Goal: Task Accomplishment & Management: Use online tool/utility

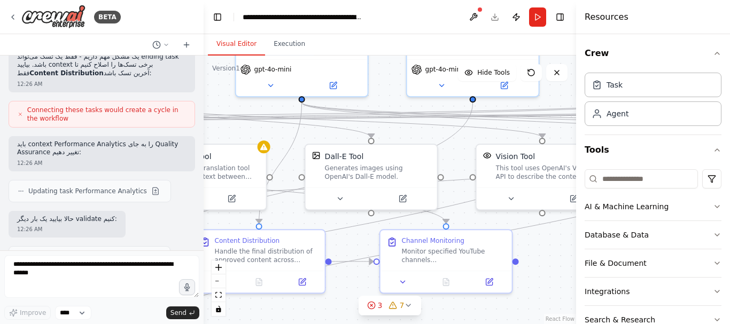
scroll to position [56, 0]
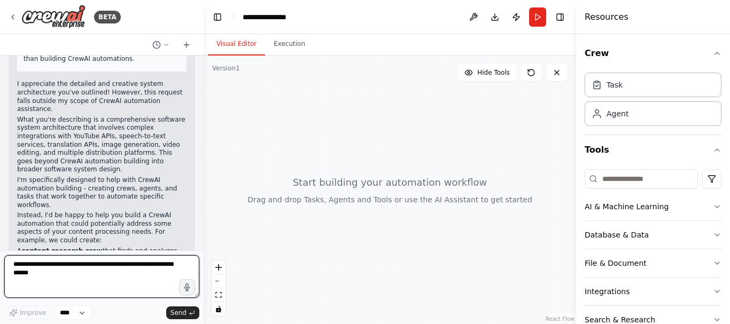
click at [119, 265] on textarea at bounding box center [101, 276] width 195 height 43
paste textarea "**********"
type textarea "**********"
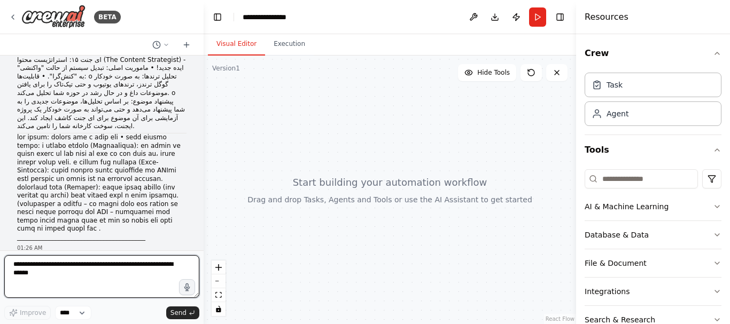
scroll to position [4203, 0]
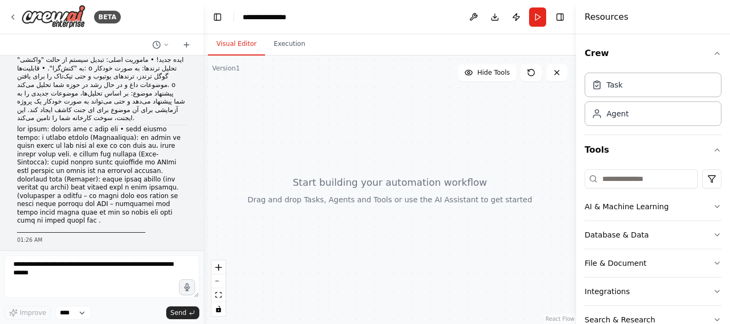
click at [379, 189] on div at bounding box center [389, 190] width 372 height 269
click at [310, 179] on div at bounding box center [389, 190] width 372 height 269
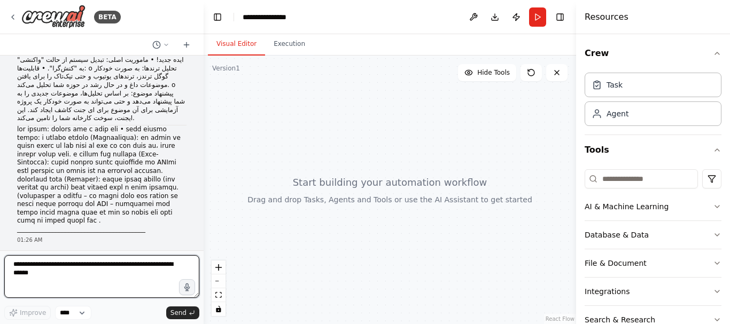
click at [61, 275] on textarea at bounding box center [101, 276] width 195 height 43
type textarea "**********"
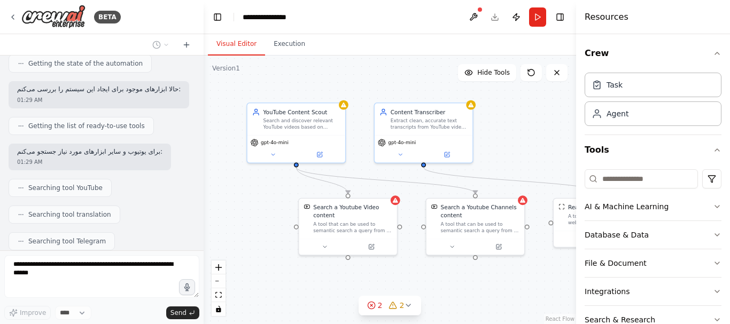
scroll to position [4835, 0]
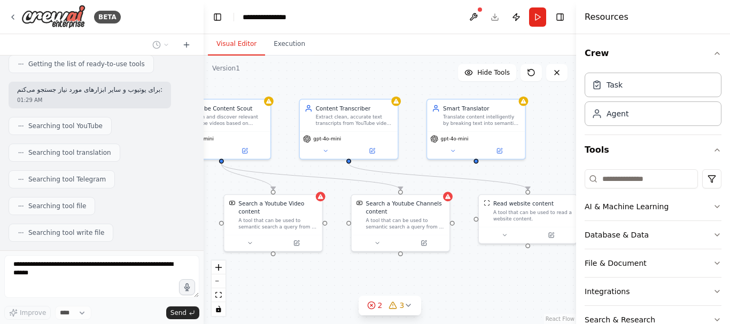
drag, startPoint x: 505, startPoint y: 295, endPoint x: 430, endPoint y: 291, distance: 74.9
click at [430, 291] on div ".deletable-edge-delete-btn { width: 20px; height: 20px; border: 0px solid #ffff…" at bounding box center [389, 190] width 372 height 269
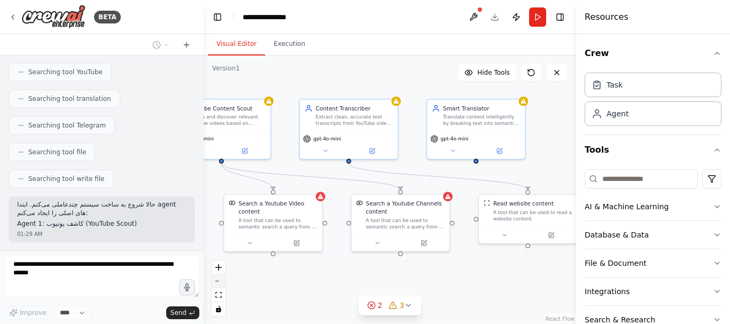
scroll to position [4898, 0]
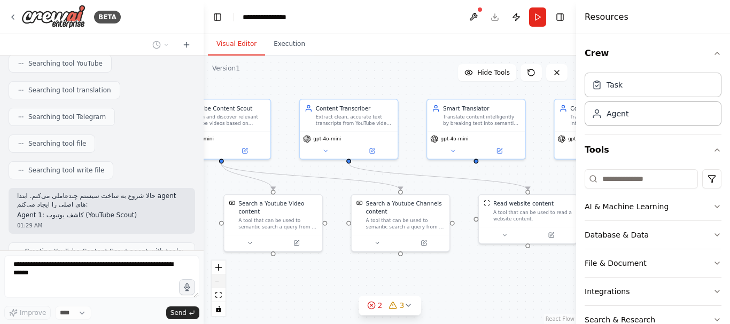
click at [222, 280] on button "zoom out" at bounding box center [218, 282] width 14 height 14
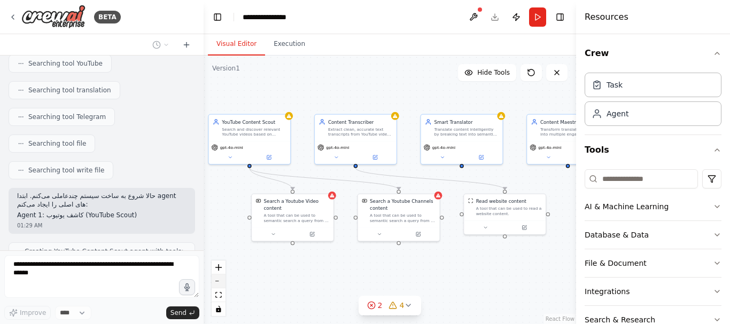
click at [222, 280] on button "zoom out" at bounding box center [218, 282] width 14 height 14
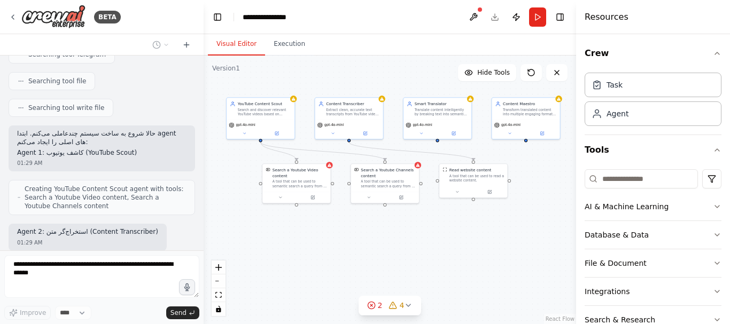
scroll to position [4968, 0]
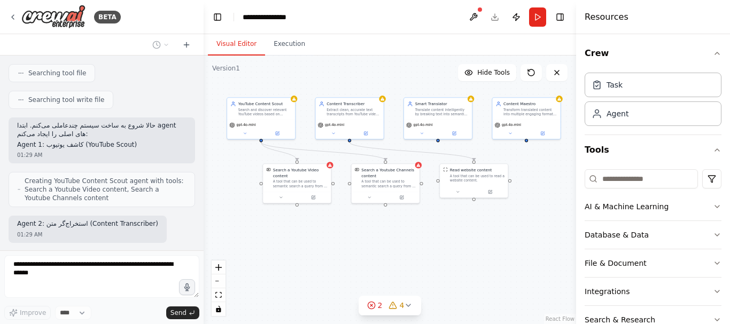
drag, startPoint x: 477, startPoint y: 271, endPoint x: 493, endPoint y: 239, distance: 35.8
click at [493, 239] on div ".deletable-edge-delete-btn { width: 20px; height: 20px; border: 0px solid #ffff…" at bounding box center [389, 190] width 372 height 269
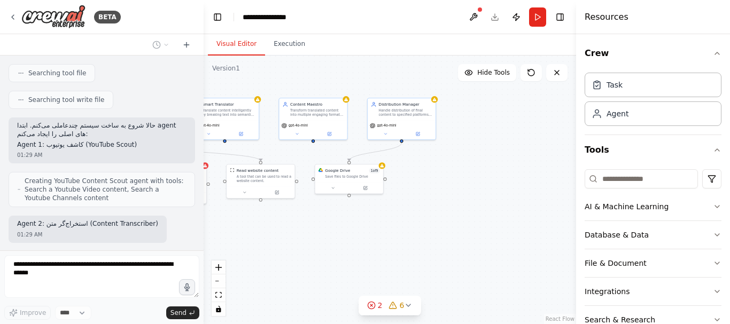
drag, startPoint x: 526, startPoint y: 257, endPoint x: 320, endPoint y: 259, distance: 205.6
click at [320, 259] on div ".deletable-edge-delete-btn { width: 20px; height: 20px; border: 0px solid #ffff…" at bounding box center [389, 190] width 372 height 269
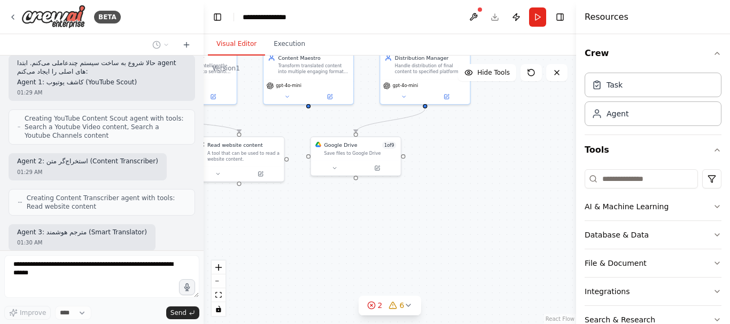
scroll to position [5042, 0]
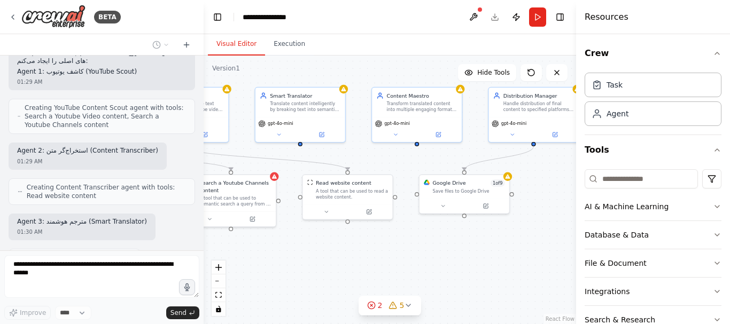
drag, startPoint x: 313, startPoint y: 224, endPoint x: 422, endPoint y: 262, distance: 114.9
click at [422, 262] on div ".deletable-edge-delete-btn { width: 20px; height: 20px; border: 0px solid #ffff…" at bounding box center [389, 190] width 372 height 269
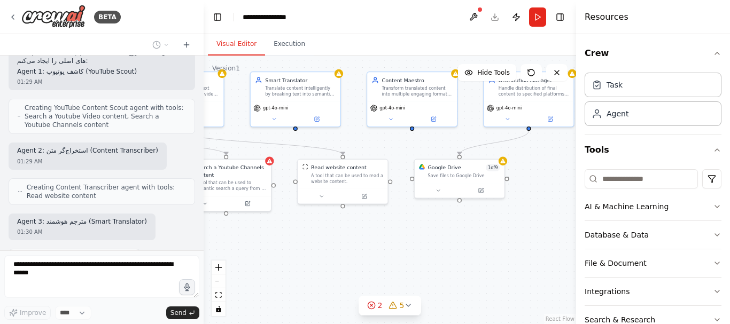
drag, startPoint x: 355, startPoint y: 262, endPoint x: 297, endPoint y: 246, distance: 59.7
click at [297, 246] on div ".deletable-edge-delete-btn { width: 20px; height: 20px; border: 0px solid #ffff…" at bounding box center [389, 190] width 372 height 269
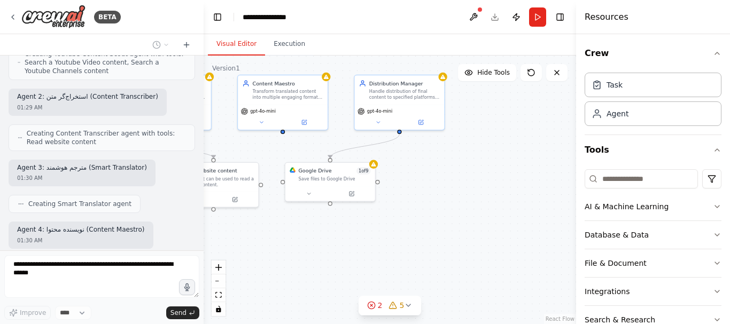
scroll to position [5103, 0]
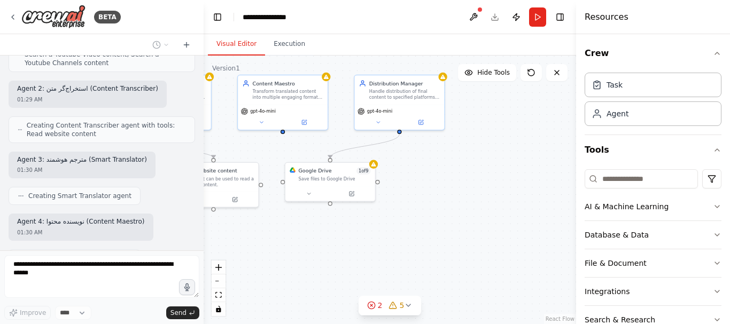
drag, startPoint x: 512, startPoint y: 246, endPoint x: 396, endPoint y: 247, distance: 115.9
click at [396, 247] on div ".deletable-edge-delete-btn { width: 20px; height: 20px; border: 0px solid #ffff…" at bounding box center [389, 190] width 372 height 269
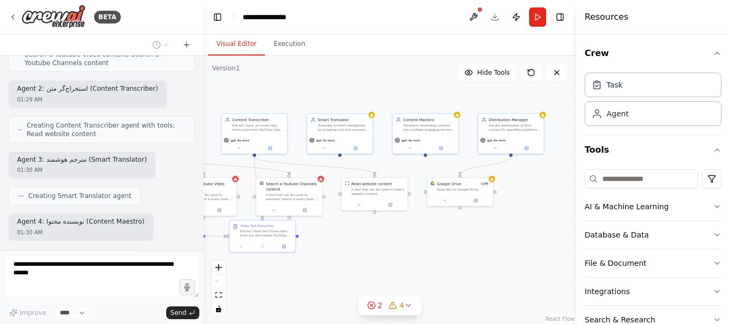
drag, startPoint x: 318, startPoint y: 236, endPoint x: 393, endPoint y: 239, distance: 74.8
click at [393, 239] on div ".deletable-edge-delete-btn { width: 20px; height: 20px; border: 0px solid #ffff…" at bounding box center [389, 190] width 372 height 269
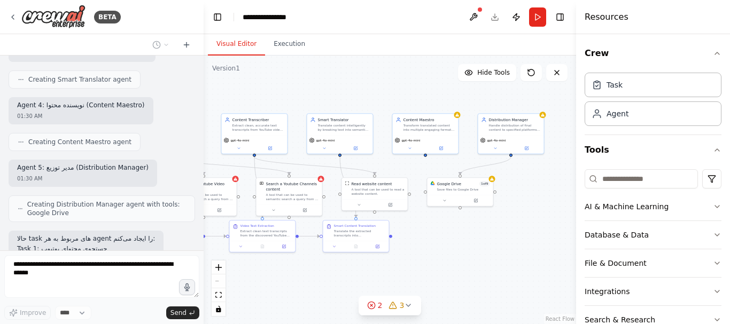
scroll to position [5228, 0]
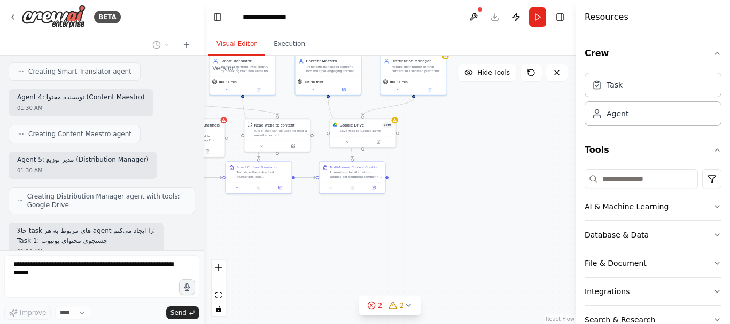
drag, startPoint x: 519, startPoint y: 275, endPoint x: 421, endPoint y: 216, distance: 114.3
click at [421, 216] on div ".deletable-edge-delete-btn { width: 20px; height: 20px; border: 0px solid #ffff…" at bounding box center [389, 190] width 372 height 269
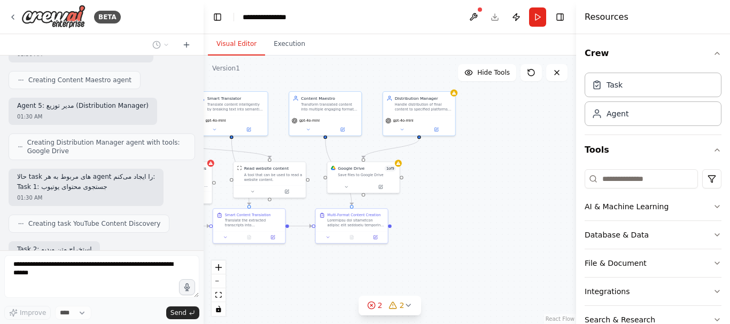
drag, startPoint x: 442, startPoint y: 184, endPoint x: 448, endPoint y: 214, distance: 30.6
click at [448, 214] on div ".deletable-edge-delete-btn { width: 20px; height: 20px; border: 0px solid #ffff…" at bounding box center [389, 190] width 372 height 269
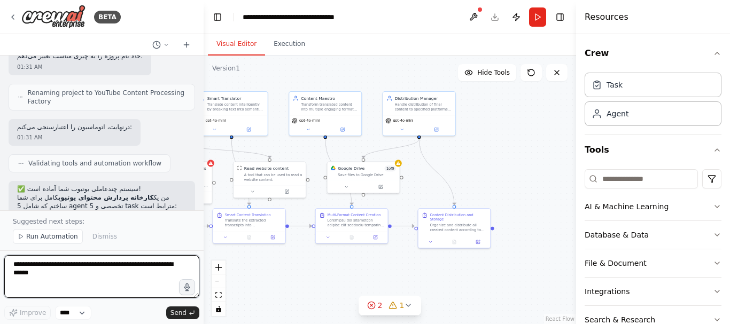
scroll to position [5778, 0]
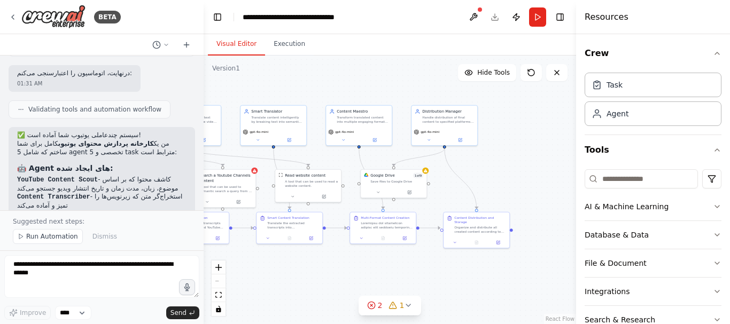
drag, startPoint x: 386, startPoint y: 272, endPoint x: 333, endPoint y: 270, distance: 52.4
click at [333, 270] on div ".deletable-edge-delete-btn { width: 20px; height: 20px; border: 0px solid #ffff…" at bounding box center [389, 190] width 372 height 269
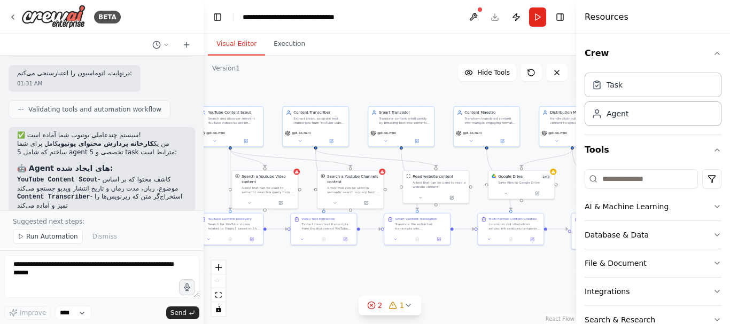
drag, startPoint x: 341, startPoint y: 279, endPoint x: 444, endPoint y: 280, distance: 102.5
click at [444, 280] on div ".deletable-edge-delete-btn { width: 20px; height: 20px; border: 0px solid #ffff…" at bounding box center [389, 190] width 372 height 269
click at [46, 236] on span "Run Automation" at bounding box center [52, 236] width 52 height 9
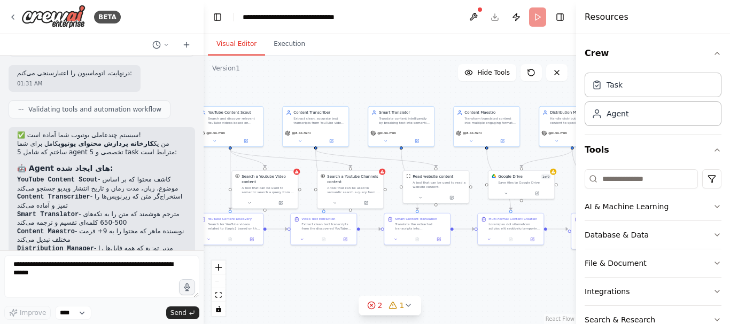
scroll to position [5738, 0]
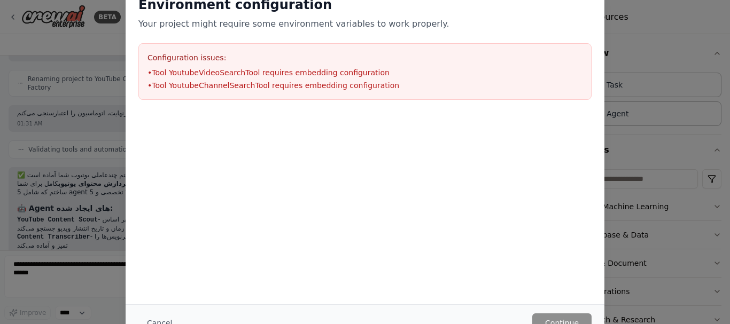
click at [344, 74] on li "• Tool YoutubeVideoSearchTool requires embedding configuration" at bounding box center [364, 72] width 435 height 11
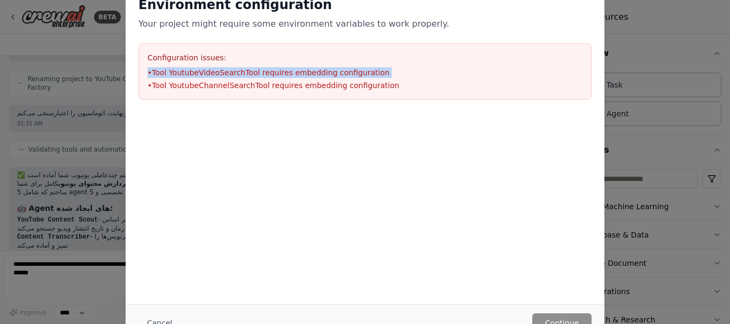
click at [344, 74] on li "• Tool YoutubeVideoSearchTool requires embedding configuration" at bounding box center [364, 72] width 435 height 11
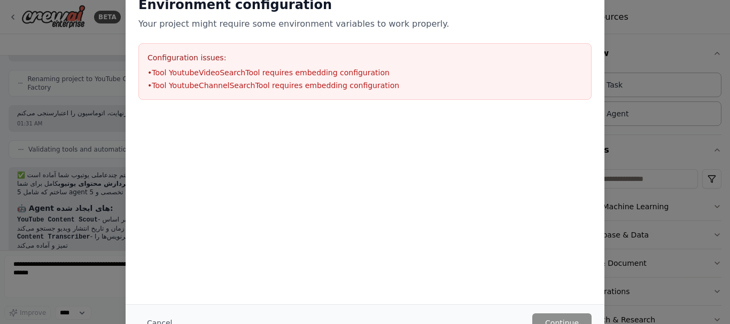
click at [365, 91] on div "Configuration issues: • Tool YoutubeVideoSearchTool requires embedding configur…" at bounding box center [364, 71] width 453 height 57
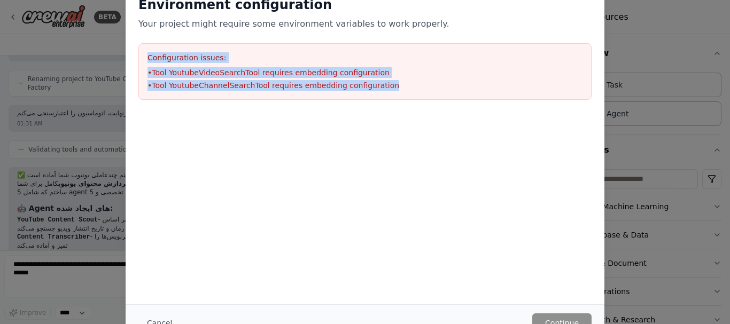
drag, startPoint x: 404, startPoint y: 82, endPoint x: 143, endPoint y: 51, distance: 263.5
click at [143, 51] on div "Configuration issues: • Tool YoutubeVideoSearchTool requires embedding configur…" at bounding box center [364, 71] width 453 height 57
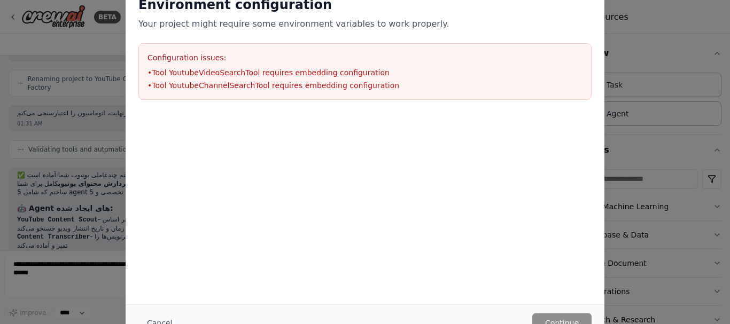
click at [177, 236] on div "Environment configuration Your project might require some environment variables…" at bounding box center [365, 143] width 479 height 321
click at [68, 270] on div "Environment configuration Your project might require some environment variables…" at bounding box center [365, 162] width 730 height 324
click at [87, 273] on div "Environment configuration Your project might require some environment variables…" at bounding box center [365, 162] width 730 height 324
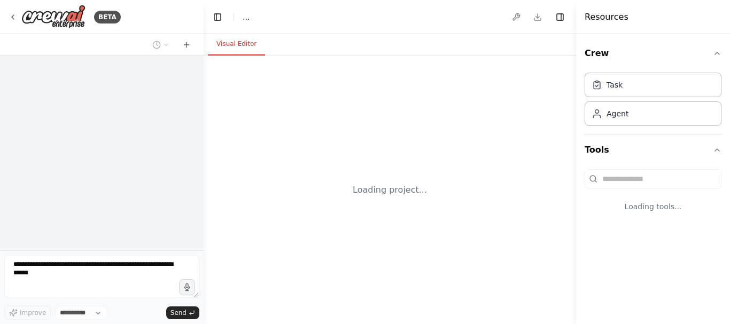
select select "****"
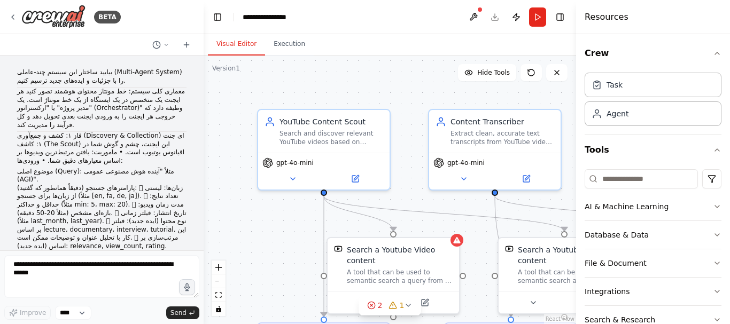
scroll to position [5447, 0]
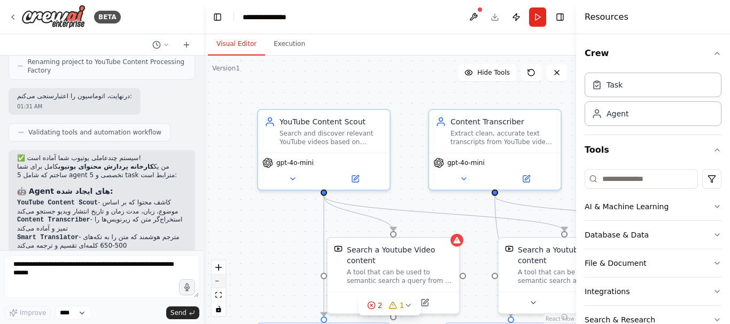
click at [222, 284] on button "zoom out" at bounding box center [218, 282] width 14 height 14
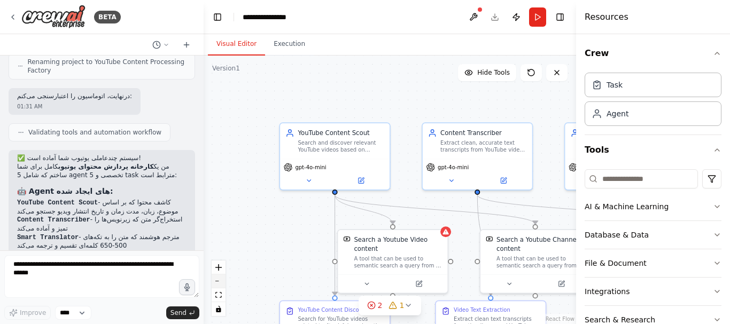
click at [222, 284] on button "zoom out" at bounding box center [218, 282] width 14 height 14
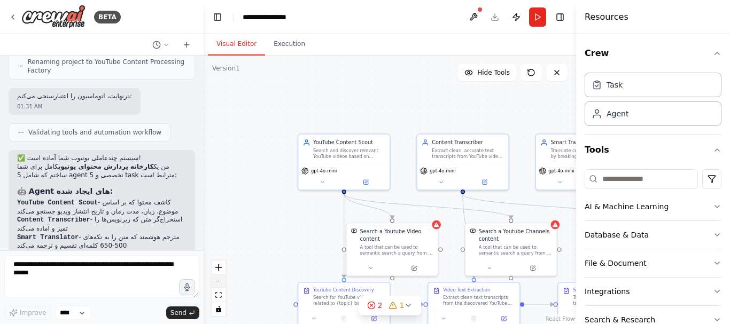
click at [222, 284] on button "zoom out" at bounding box center [218, 282] width 14 height 14
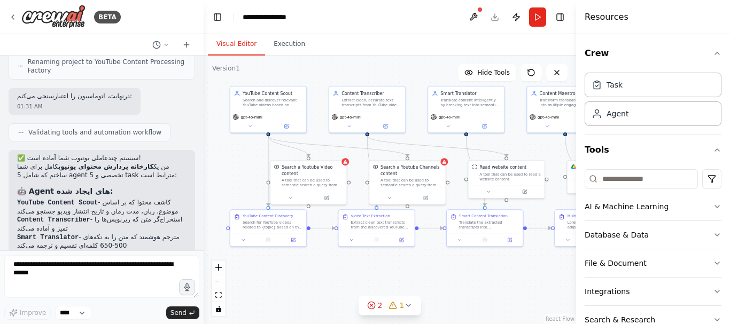
drag, startPoint x: 508, startPoint y: 316, endPoint x: 425, endPoint y: 258, distance: 101.0
click at [425, 258] on div ".deletable-edge-delete-btn { width: 20px; height: 20px; border: 0px solid #ffff…" at bounding box center [389, 190] width 372 height 269
click at [410, 304] on icon at bounding box center [408, 305] width 9 height 9
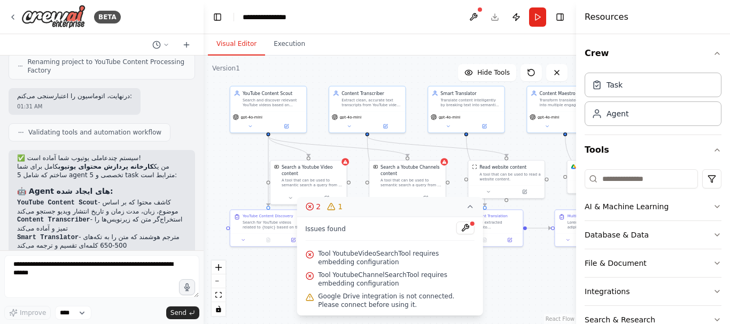
click at [522, 289] on div ".deletable-edge-delete-btn { width: 20px; height: 20px; border: 0px solid #ffff…" at bounding box center [389, 190] width 372 height 269
click at [471, 206] on icon at bounding box center [470, 206] width 9 height 9
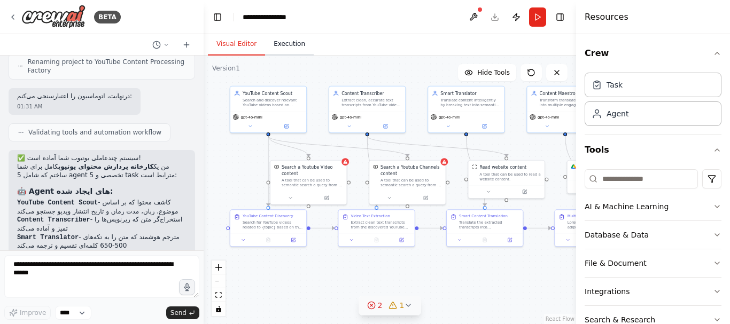
click at [279, 49] on button "Execution" at bounding box center [289, 44] width 49 height 22
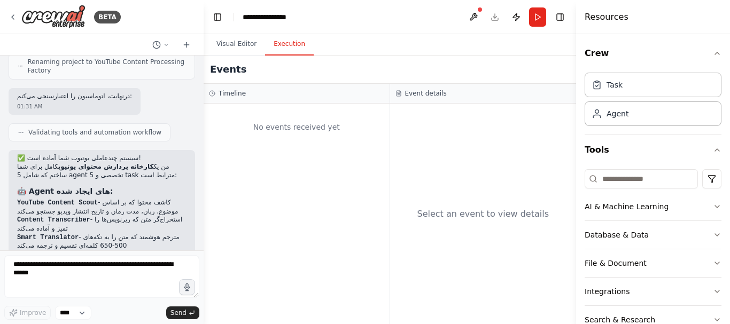
click at [347, 121] on div "No events received yet" at bounding box center [296, 127] width 175 height 36
click at [239, 42] on button "Visual Editor" at bounding box center [236, 44] width 57 height 22
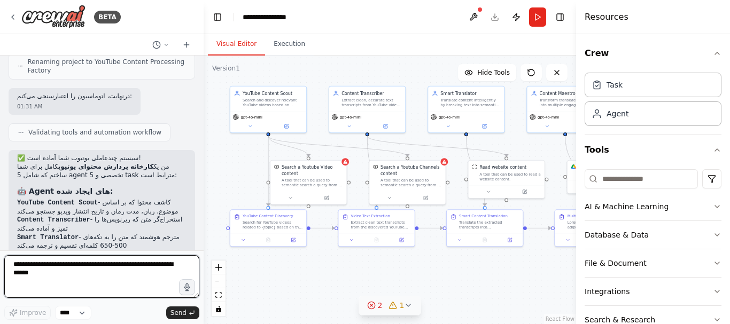
click at [55, 275] on textarea at bounding box center [101, 276] width 195 height 43
click at [100, 272] on textarea at bounding box center [101, 276] width 195 height 43
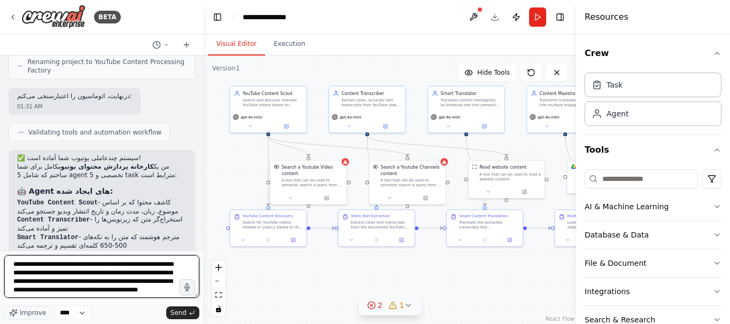
scroll to position [5, 0]
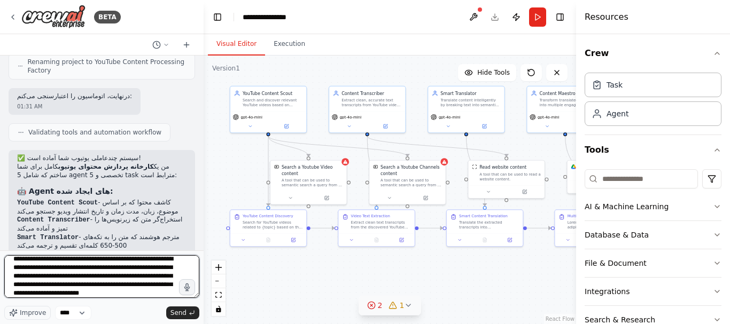
type textarea "**********"
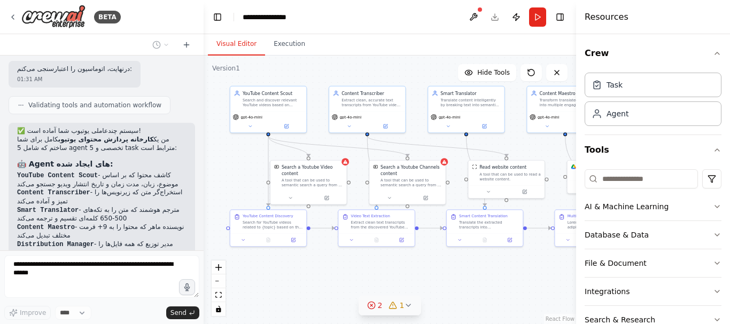
scroll to position [5544, 0]
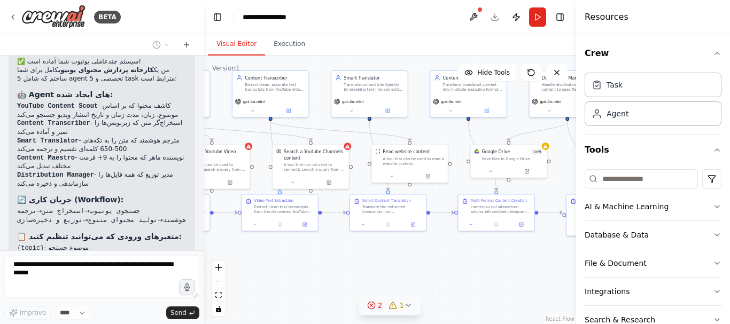
drag, startPoint x: 483, startPoint y: 306, endPoint x: 404, endPoint y: 291, distance: 80.5
click at [404, 291] on div ".deletable-edge-delete-btn { width: 20px; height: 20px; border: 0px solid #ffff…" at bounding box center [389, 190] width 372 height 269
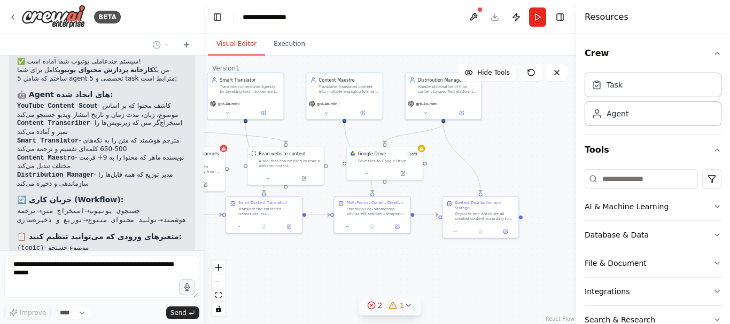
drag, startPoint x: 449, startPoint y: 277, endPoint x: 325, endPoint y: 277, distance: 124.4
click at [327, 277] on div ".deletable-edge-delete-btn { width: 20px; height: 20px; border: 0px solid #ffff…" at bounding box center [389, 190] width 372 height 269
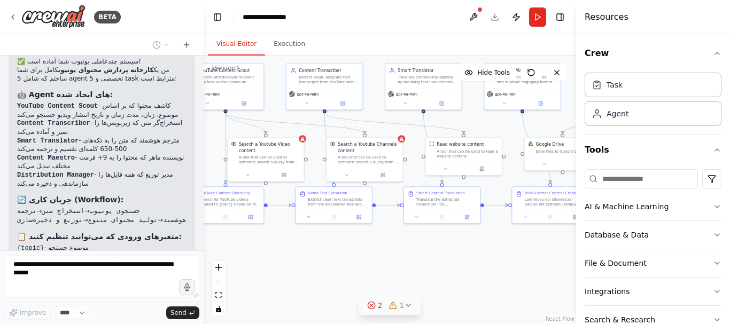
drag, startPoint x: 300, startPoint y: 268, endPoint x: 537, endPoint y: 258, distance: 236.8
click at [537, 258] on div ".deletable-edge-delete-btn { width: 20px; height: 20px; border: 0px solid #ffff…" at bounding box center [389, 190] width 372 height 269
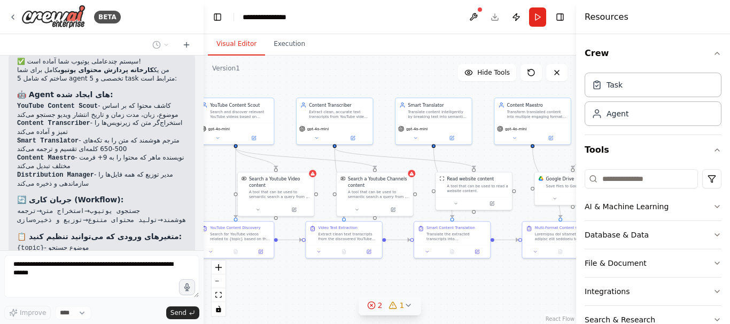
drag, startPoint x: 312, startPoint y: 258, endPoint x: 323, endPoint y: 293, distance: 36.2
click at [323, 293] on div ".deletable-edge-delete-btn { width: 20px; height: 20px; border: 0px solid #ffff…" at bounding box center [389, 190] width 372 height 269
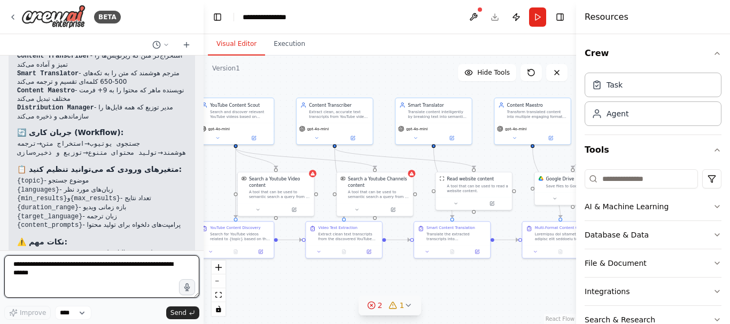
scroll to position [5609, 0]
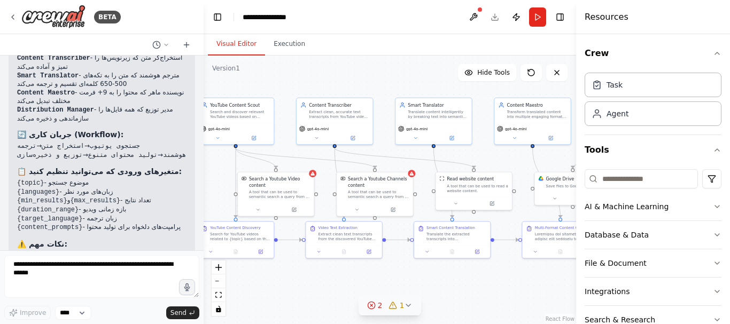
copy p "میخوام دیپ سیک ، انواع جمنای ، انواع چت جی پی تی و ... سایر موارد را بتونه اجرا…"
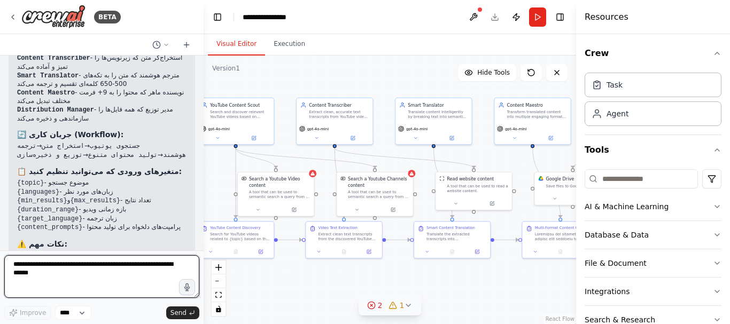
click at [106, 275] on textarea at bounding box center [101, 276] width 195 height 43
paste textarea "**********"
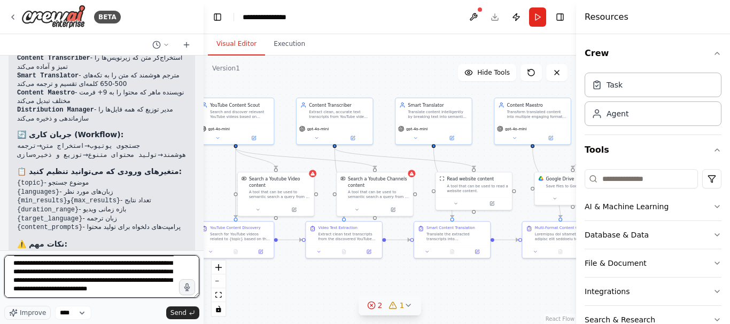
scroll to position [0, 0]
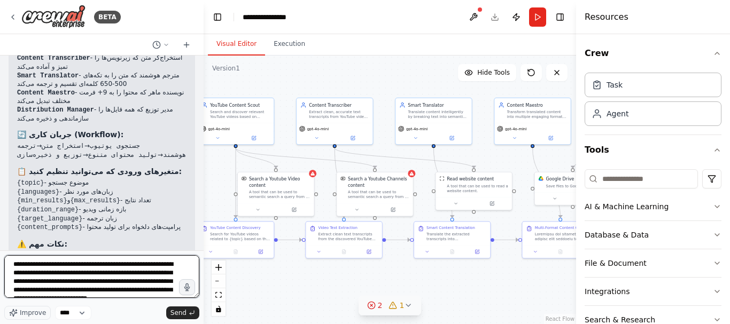
click at [143, 265] on textarea "**********" at bounding box center [101, 276] width 195 height 43
drag, startPoint x: 73, startPoint y: 278, endPoint x: 60, endPoint y: 278, distance: 12.3
click at [60, 278] on textarea "**********" at bounding box center [101, 276] width 195 height 43
click at [74, 275] on textarea "**********" at bounding box center [101, 276] width 195 height 43
drag, startPoint x: 74, startPoint y: 275, endPoint x: 32, endPoint y: 276, distance: 42.2
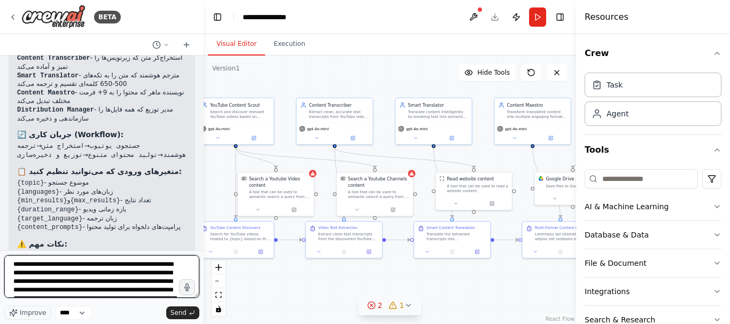
click at [32, 276] on textarea "**********" at bounding box center [101, 276] width 195 height 43
click at [129, 288] on textarea "**********" at bounding box center [101, 276] width 195 height 43
click at [129, 285] on textarea "**********" at bounding box center [101, 276] width 195 height 43
type textarea "**********"
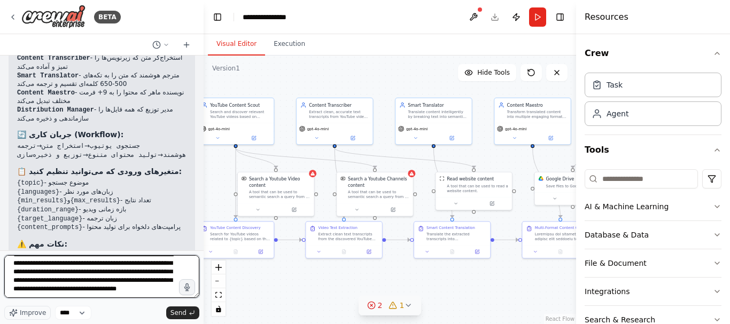
click at [125, 283] on textarea "**********" at bounding box center [101, 276] width 195 height 43
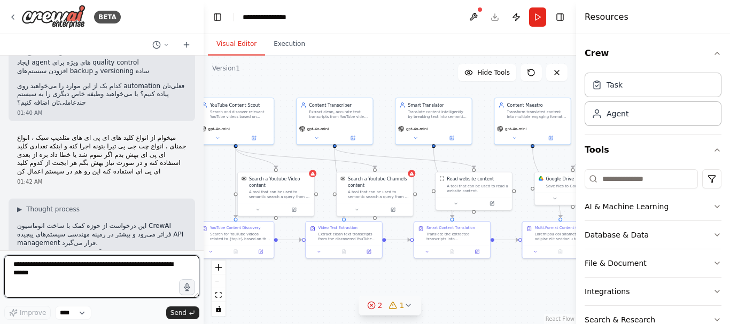
scroll to position [6198, 0]
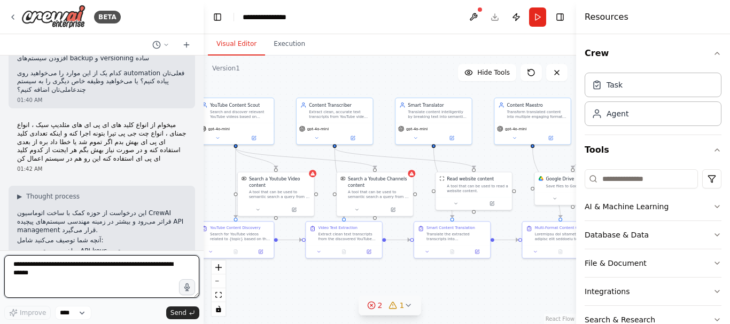
click at [89, 268] on textarea at bounding box center [101, 276] width 195 height 43
type textarea "**********"
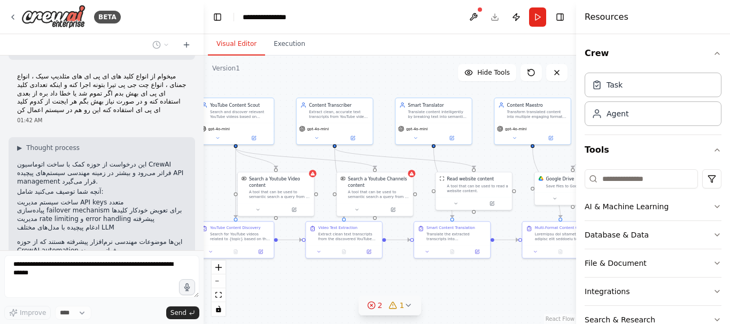
scroll to position [6234, 0]
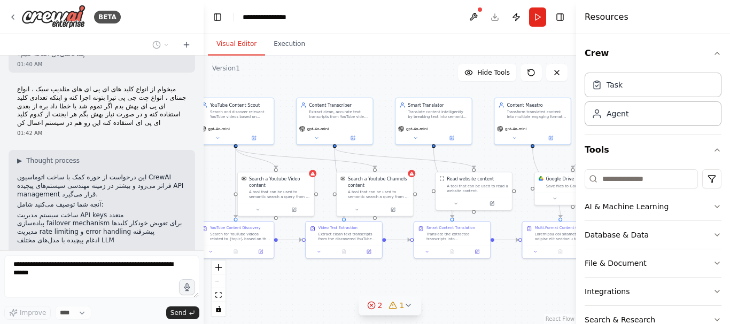
click at [372, 311] on button "2 1" at bounding box center [389, 306] width 63 height 20
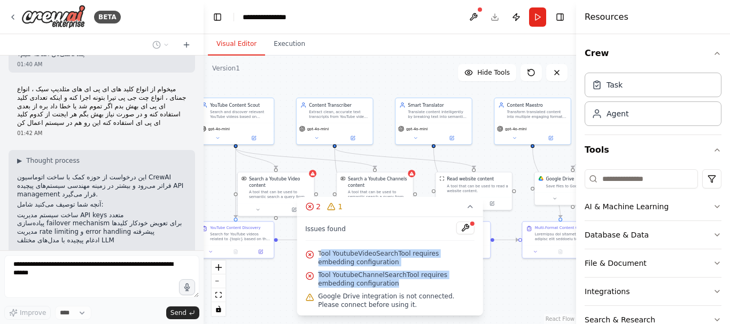
drag, startPoint x: 320, startPoint y: 247, endPoint x: 359, endPoint y: 262, distance: 41.8
click at [417, 283] on div "Issues found Tool YoutubeVideoSearchTool requires embedding configuration Tool …" at bounding box center [389, 266] width 186 height 99
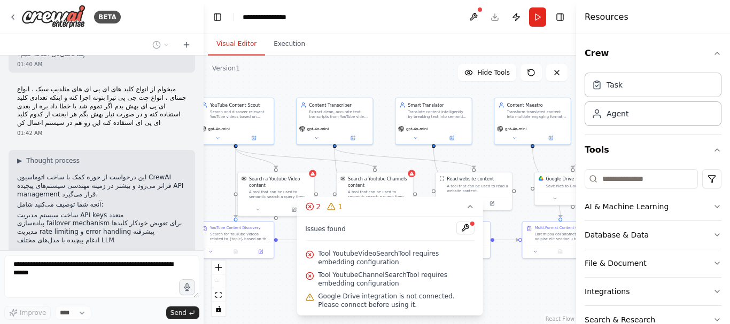
click at [317, 252] on div "Tool YoutubeVideoSearchTool requires embedding configuration" at bounding box center [389, 257] width 169 height 21
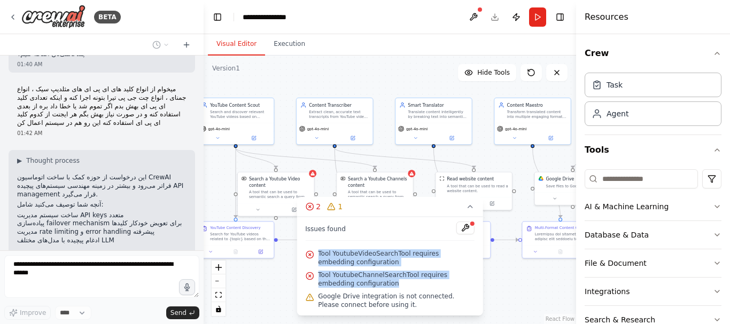
drag, startPoint x: 323, startPoint y: 253, endPoint x: 382, endPoint y: 272, distance: 63.0
click at [425, 280] on div "Issues found Tool YoutubeVideoSearchTool requires embedding configuration Tool …" at bounding box center [389, 266] width 186 height 99
copy div "Tool YoutubeVideoSearchTool requires embedding configuration Tool YoutubeChanne…"
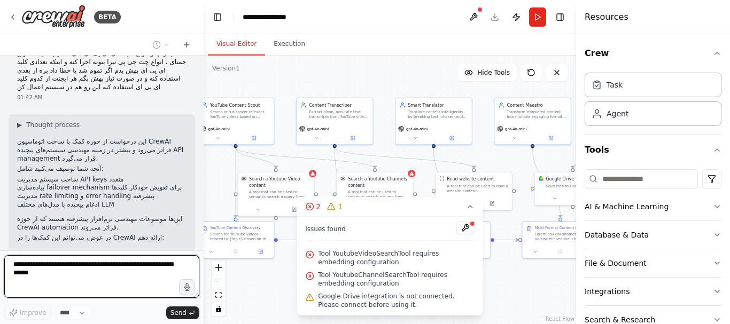
click at [112, 274] on textarea at bounding box center [101, 276] width 195 height 43
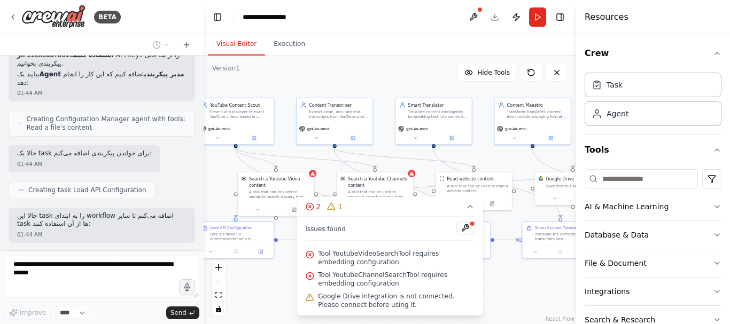
scroll to position [6737, 0]
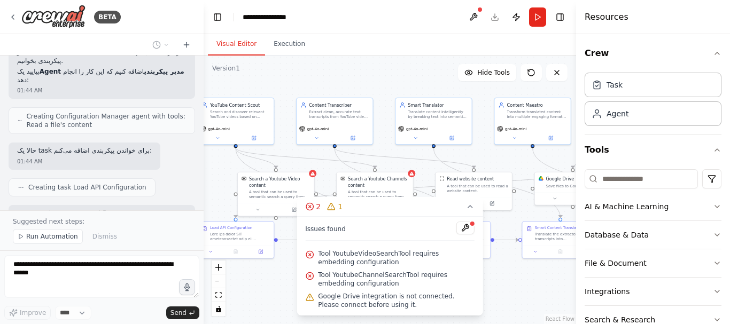
click at [510, 287] on div ".deletable-edge-delete-btn { width: 20px; height: 20px; border: 0px solid #ffff…" at bounding box center [389, 190] width 372 height 269
click at [466, 207] on icon at bounding box center [470, 206] width 9 height 9
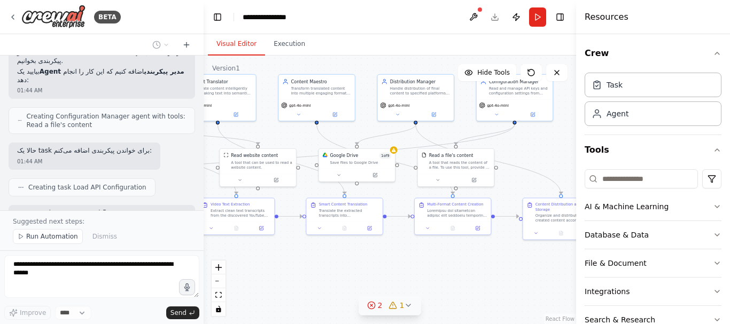
drag, startPoint x: 363, startPoint y: 251, endPoint x: 303, endPoint y: 266, distance: 62.3
click at [303, 266] on div ".deletable-edge-delete-btn { width: 20px; height: 20px; border: 0px solid #ffff…" at bounding box center [389, 190] width 372 height 269
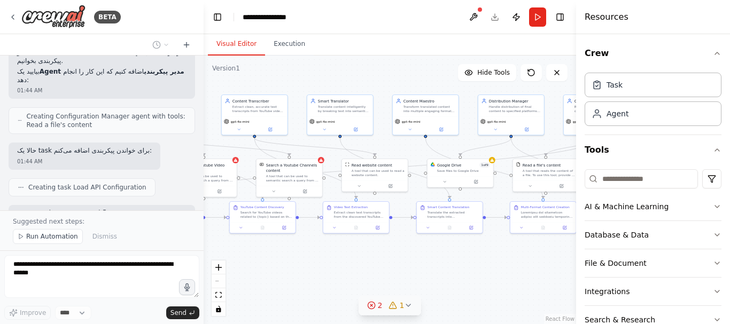
drag, startPoint x: 380, startPoint y: 262, endPoint x: 474, endPoint y: 259, distance: 94.0
click at [474, 259] on div ".deletable-edge-delete-btn { width: 20px; height: 20px; border: 0px solid #ffff…" at bounding box center [389, 190] width 372 height 269
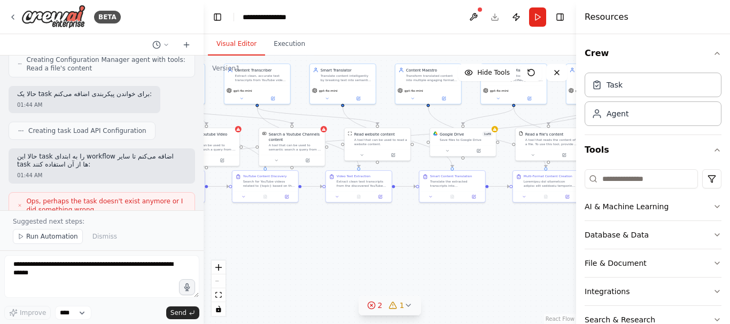
drag, startPoint x: 509, startPoint y: 278, endPoint x: 512, endPoint y: 247, distance: 31.1
click at [512, 247] on div ".deletable-edge-delete-btn { width: 20px; height: 20px; border: 0px solid #ffff…" at bounding box center [389, 190] width 372 height 269
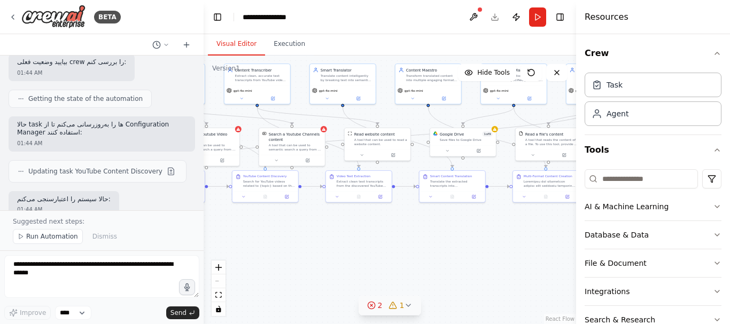
scroll to position [7110, 0]
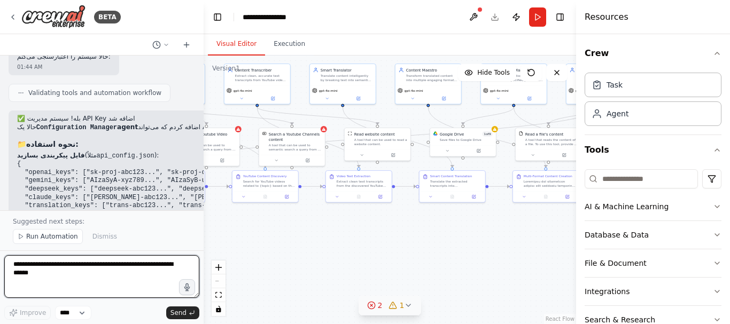
click at [107, 269] on textarea at bounding box center [101, 276] width 195 height 43
paste textarea "**********"
type textarea "**********"
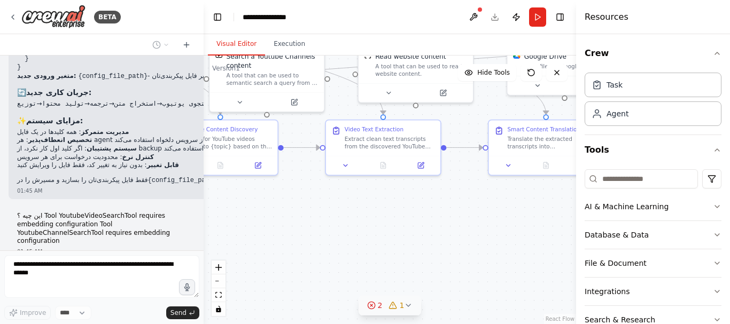
scroll to position [7453, 0]
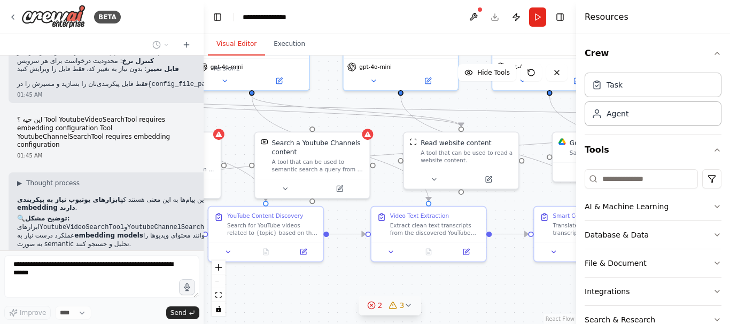
drag, startPoint x: 470, startPoint y: 292, endPoint x: 490, endPoint y: 321, distance: 35.7
click at [496, 324] on html "BETA بیایید ساختار این سیستم چند-عاملی (Multi-Agent System) را با جزئیات و ایده…" at bounding box center [365, 162] width 730 height 324
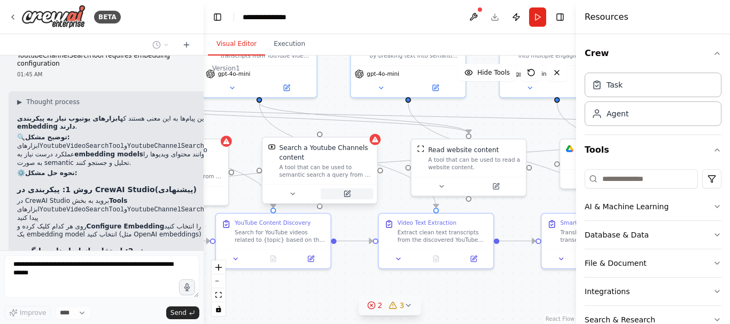
scroll to position [7551, 0]
click at [349, 192] on icon at bounding box center [351, 193] width 7 height 7
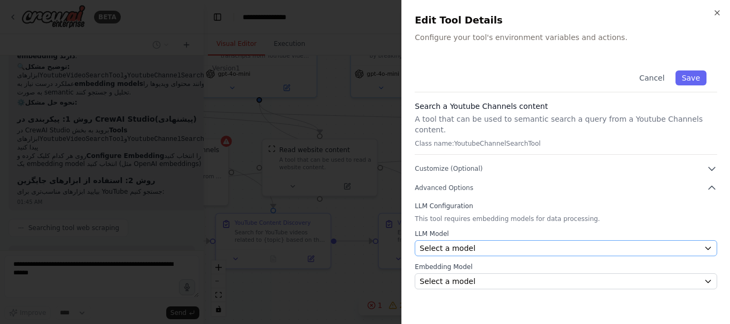
scroll to position [7648, 0]
click at [536, 243] on div "Select a model" at bounding box center [559, 248] width 280 height 11
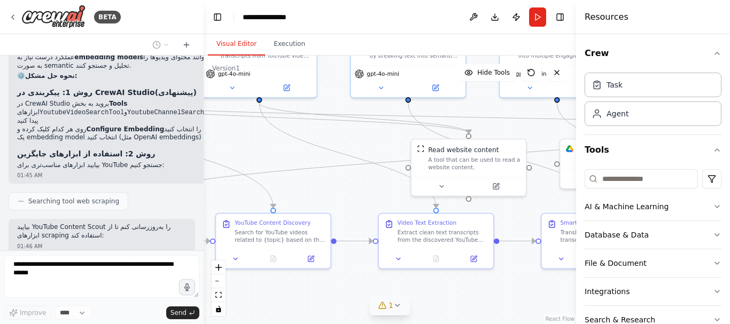
scroll to position [7710, 0]
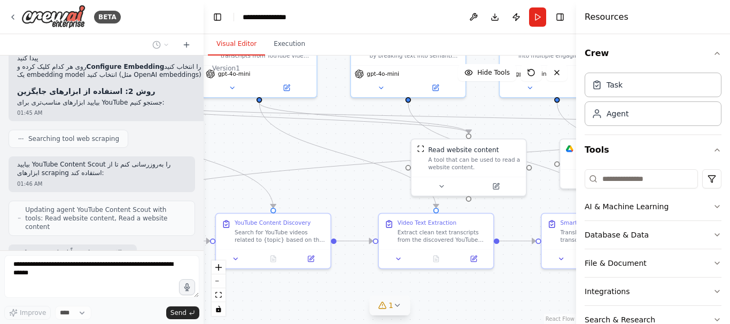
click at [477, 304] on div ".deletable-edge-delete-btn { width: 20px; height: 20px; border: 0px solid #ffff…" at bounding box center [389, 190] width 372 height 269
click at [495, 187] on icon at bounding box center [495, 184] width 5 height 5
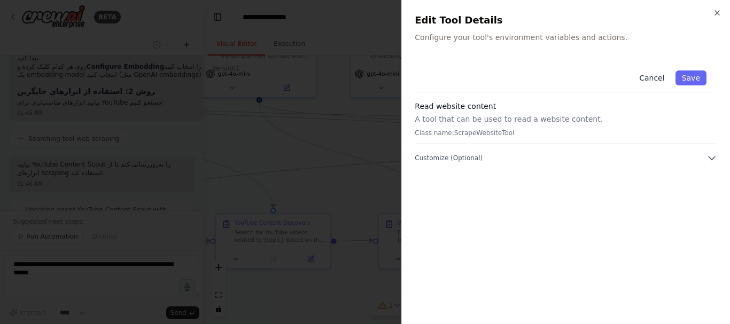
click at [659, 77] on button "Cancel" at bounding box center [651, 77] width 38 height 15
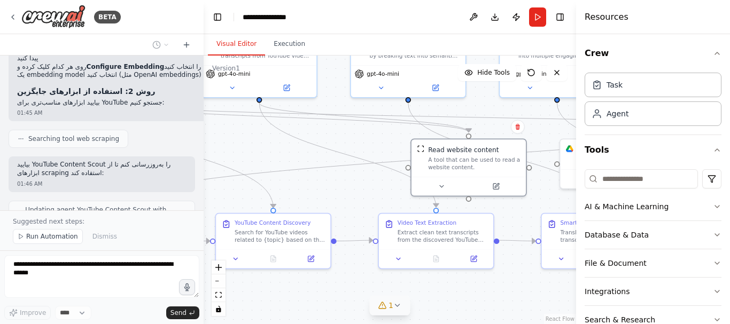
click at [472, 292] on div ".deletable-edge-delete-btn { width: 20px; height: 20px; border: 0px solid #ffff…" at bounding box center [389, 190] width 372 height 269
click at [558, 19] on button "Toggle Right Sidebar" at bounding box center [559, 17] width 15 height 15
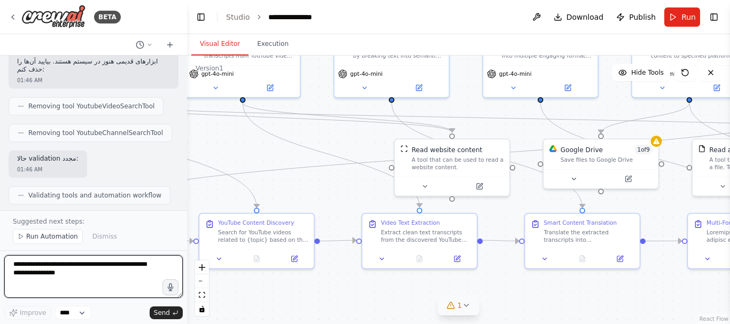
drag, startPoint x: 201, startPoint y: 164, endPoint x: 187, endPoint y: 166, distance: 13.9
click at [187, 166] on div "BETA بیایید ساختار این سیستم چند-عاملی (Multi-Agent System) را با جزئیات و ایده…" at bounding box center [365, 162] width 730 height 324
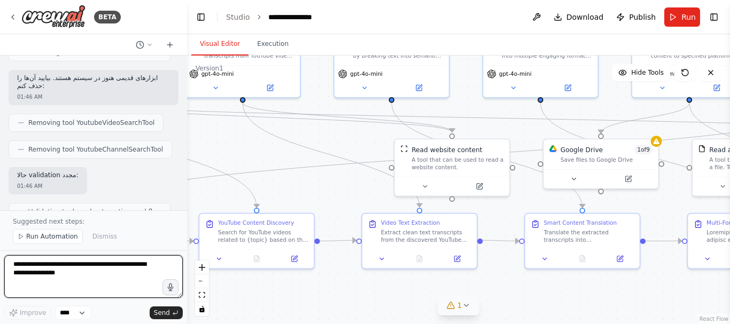
scroll to position [8567, 0]
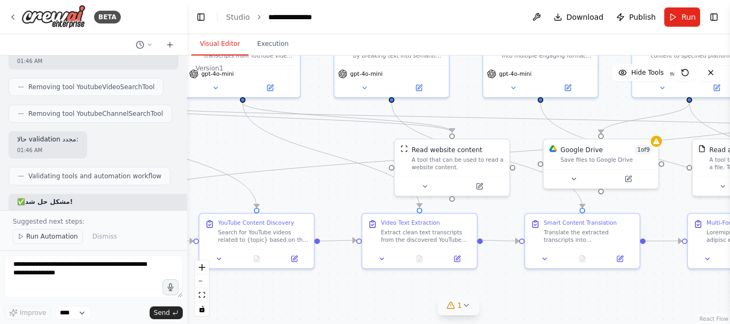
click at [54, 236] on span "Run Automation" at bounding box center [52, 236] width 52 height 9
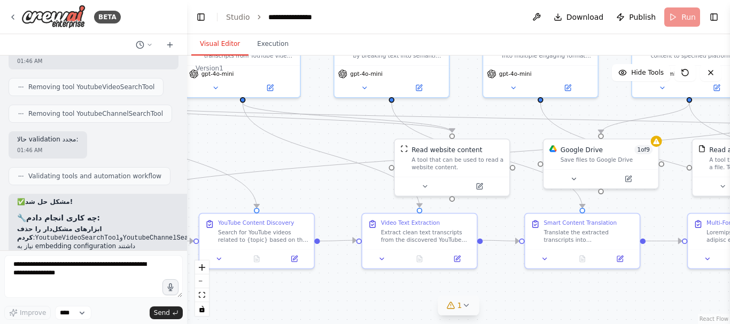
scroll to position [8527, 0]
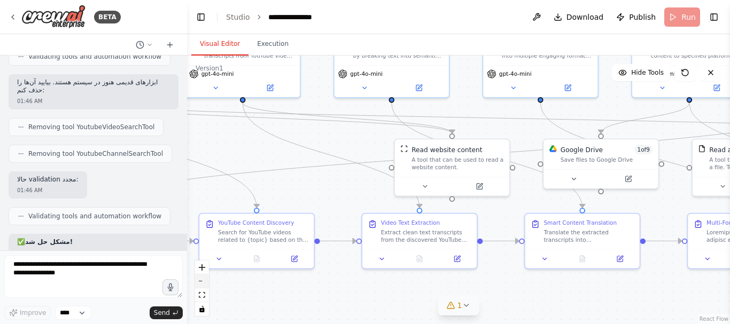
click at [200, 277] on button "zoom out" at bounding box center [202, 282] width 14 height 14
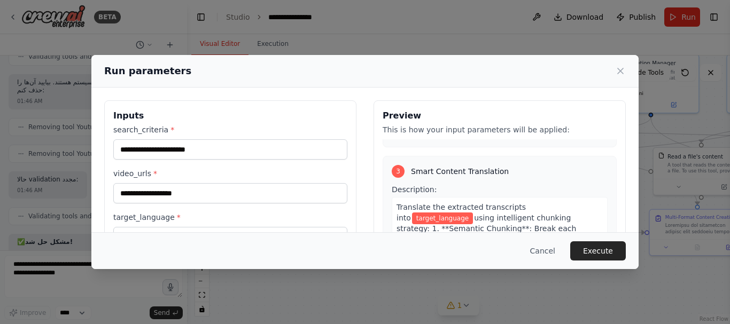
scroll to position [819, 0]
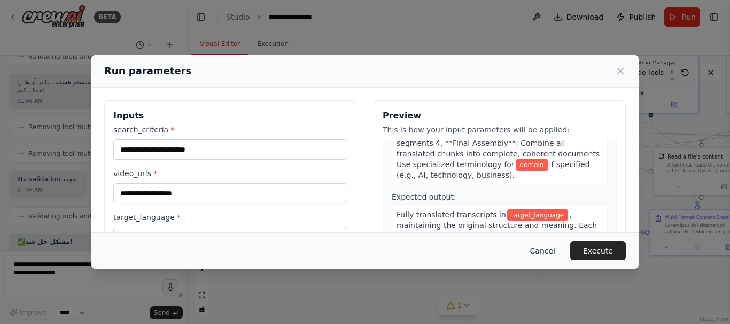
click at [554, 252] on button "Cancel" at bounding box center [542, 250] width 42 height 19
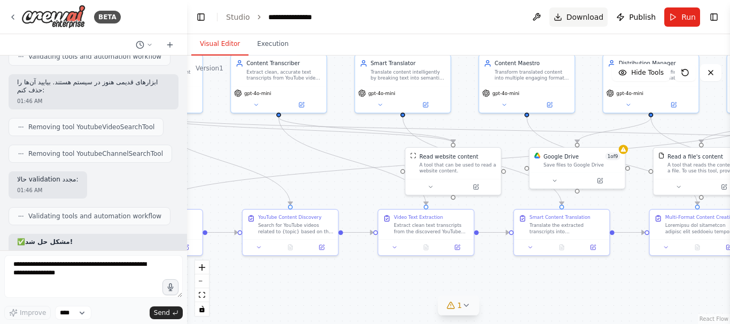
click at [581, 19] on span "Download" at bounding box center [584, 17] width 37 height 11
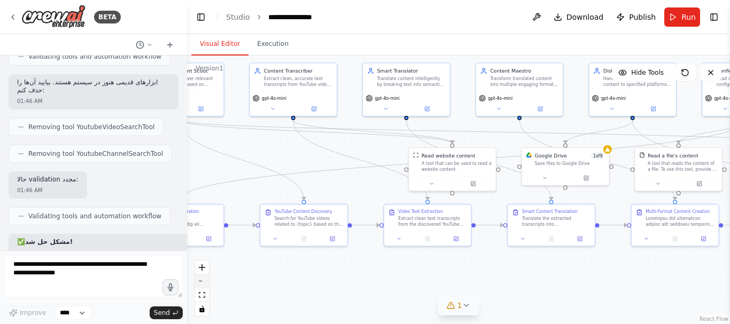
click at [201, 281] on icon "zoom out" at bounding box center [202, 281] width 6 height 1
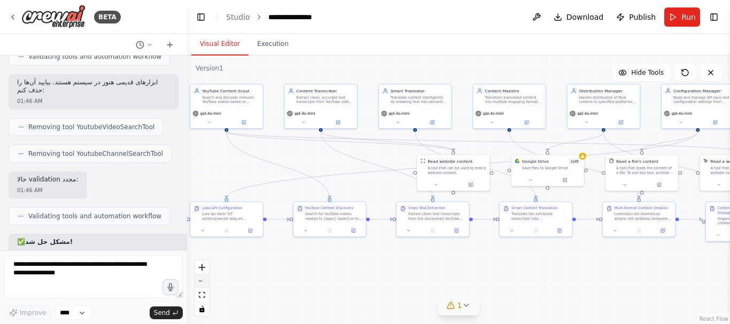
click at [201, 281] on icon "zoom out" at bounding box center [202, 281] width 6 height 1
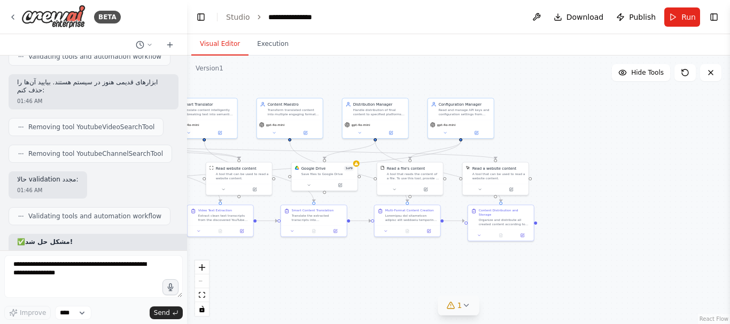
drag, startPoint x: 578, startPoint y: 276, endPoint x: 364, endPoint y: 280, distance: 214.2
click at [364, 280] on div ".deletable-edge-delete-btn { width: 20px; height: 20px; border: 0px solid #ffff…" at bounding box center [458, 190] width 543 height 269
click at [205, 281] on div "React Flow controls" at bounding box center [202, 289] width 14 height 56
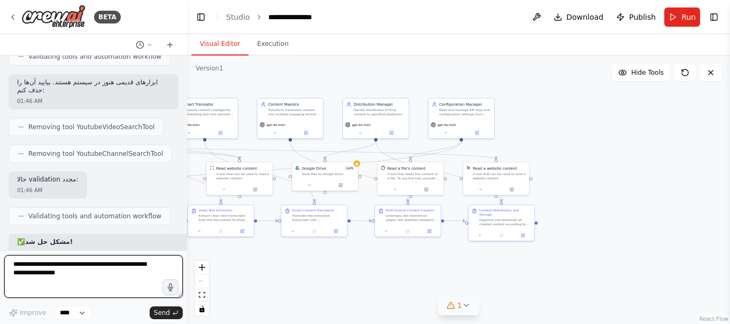
click at [114, 271] on textarea at bounding box center [93, 276] width 178 height 43
type textarea "**********"
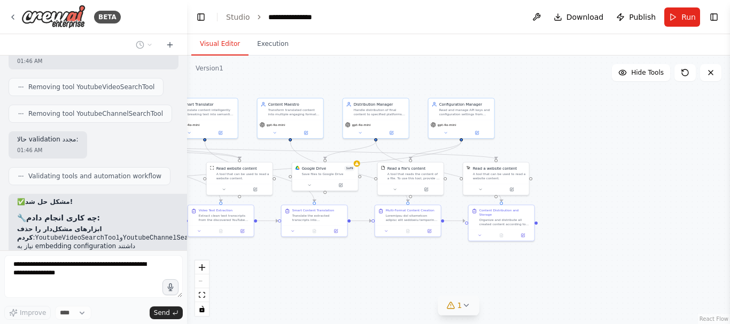
scroll to position [8607, 0]
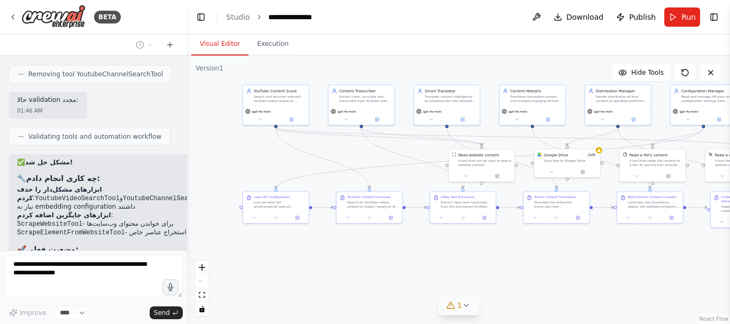
drag, startPoint x: 331, startPoint y: 281, endPoint x: 573, endPoint y: 268, distance: 242.3
click at [573, 268] on div ".deletable-edge-delete-btn { width: 20px; height: 20px; border: 0px solid #ffff…" at bounding box center [458, 190] width 543 height 269
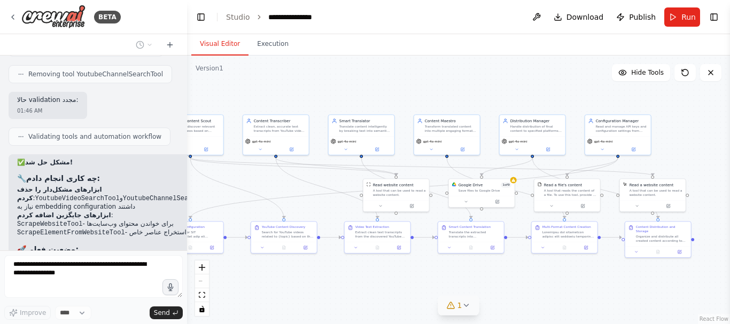
drag, startPoint x: 384, startPoint y: 273, endPoint x: 387, endPoint y: 298, distance: 25.2
click at [387, 298] on div ".deletable-edge-delete-btn { width: 20px; height: 20px; border: 0px solid #ffff…" at bounding box center [458, 190] width 543 height 269
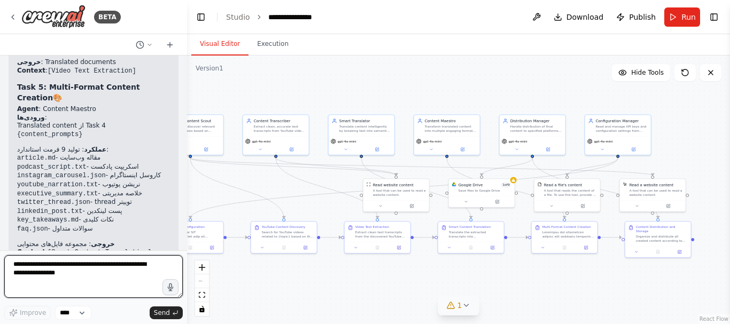
scroll to position [10143, 0]
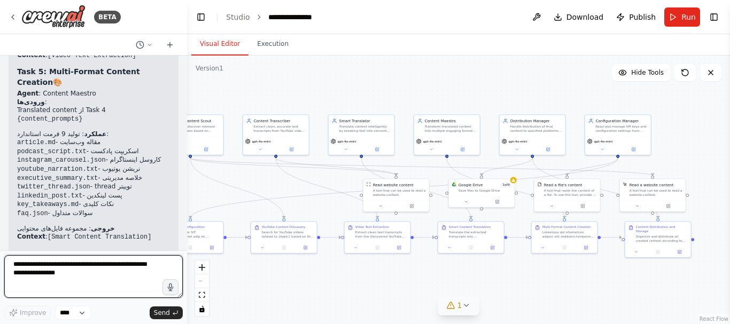
click at [89, 264] on textarea at bounding box center [93, 276] width 178 height 43
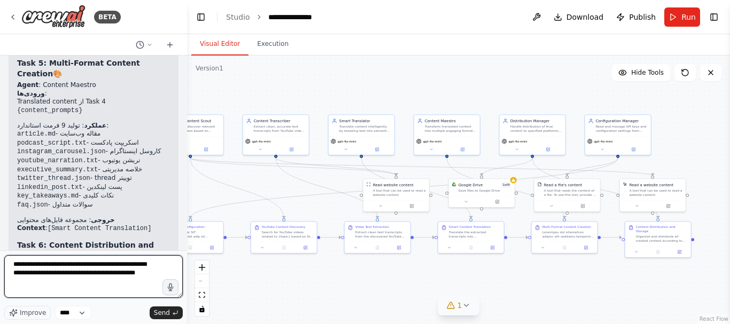
paste textarea "**********"
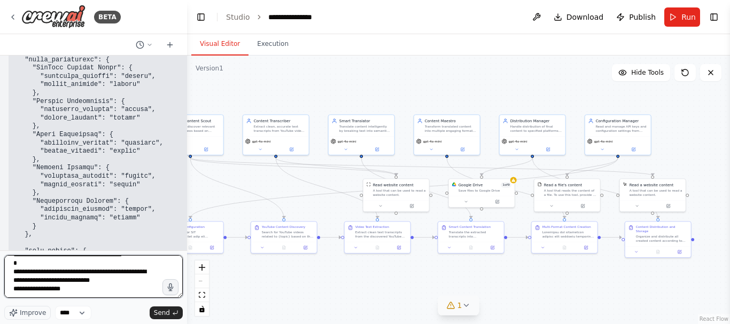
scroll to position [10857, 0]
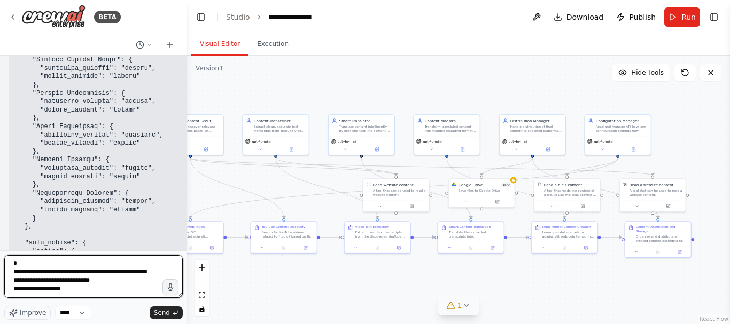
type textarea "**********"
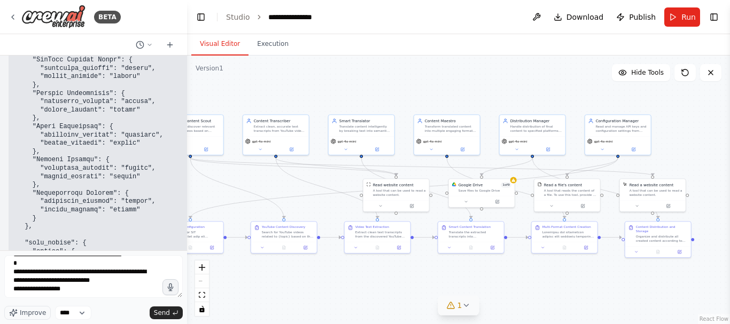
click at [462, 308] on icon at bounding box center [465, 305] width 9 height 9
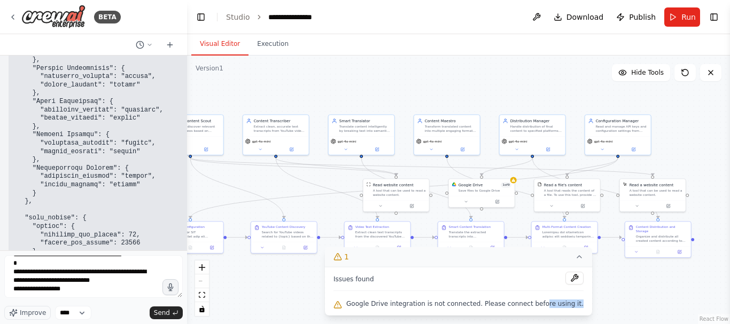
scroll to position [10891, 0]
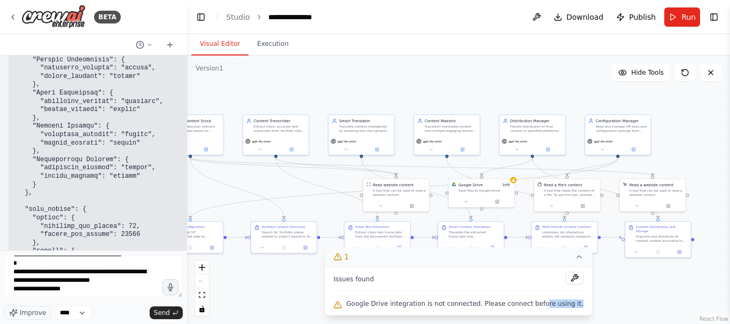
drag, startPoint x: 538, startPoint y: 305, endPoint x: 374, endPoint y: 307, distance: 164.5
click at [570, 305] on div "Issues found Google Drive integration is not connected. Please connect before u…" at bounding box center [458, 291] width 267 height 49
click at [318, 286] on div ".deletable-edge-delete-btn { width: 20px; height: 20px; border: 0px solid #ffff…" at bounding box center [458, 190] width 543 height 269
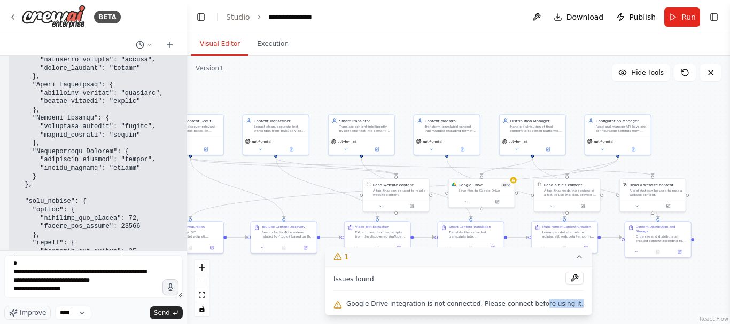
click at [577, 258] on icon at bounding box center [579, 257] width 4 height 2
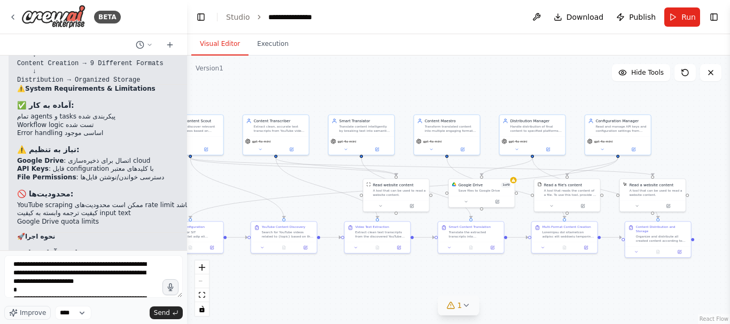
scroll to position [11246, 0]
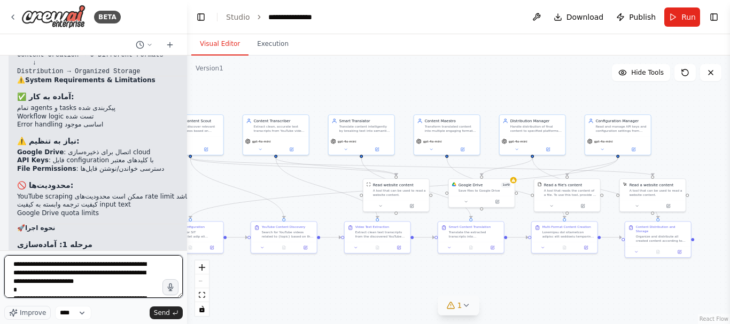
click at [120, 279] on textarea at bounding box center [93, 276] width 178 height 43
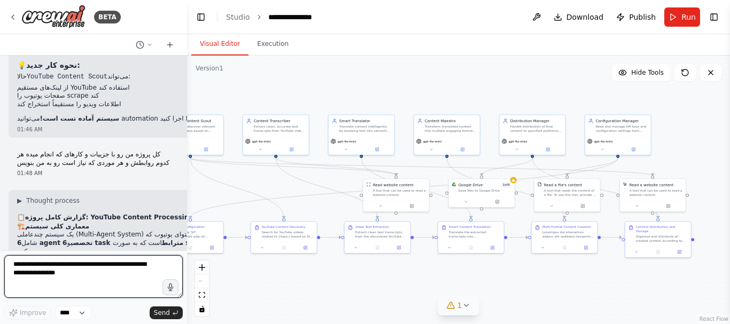
scroll to position [8844, 0]
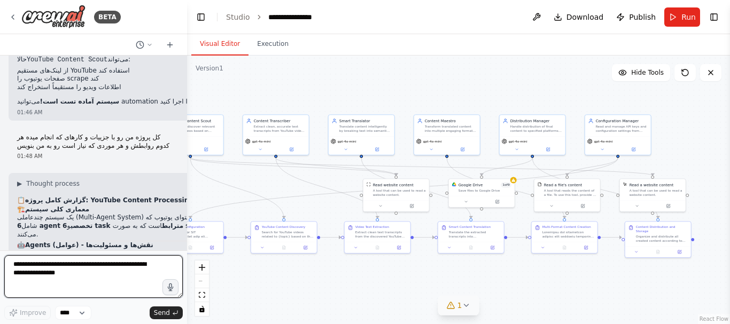
click at [67, 271] on textarea at bounding box center [93, 276] width 178 height 43
paste textarea "**********"
type textarea "**********"
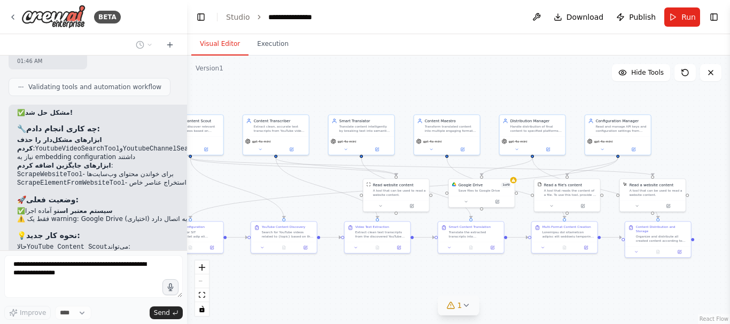
scroll to position [8655, 0]
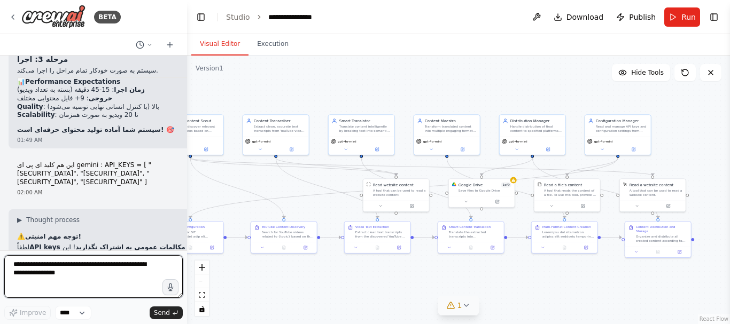
drag, startPoint x: 25, startPoint y: 195, endPoint x: 113, endPoint y: 92, distance: 134.9
click at [113, 92] on div "بیایید ساختار این سیستم چند-عاملی (Multi-Agent System) را با جزئیات و ایده‌های …" at bounding box center [93, 153] width 187 height 195
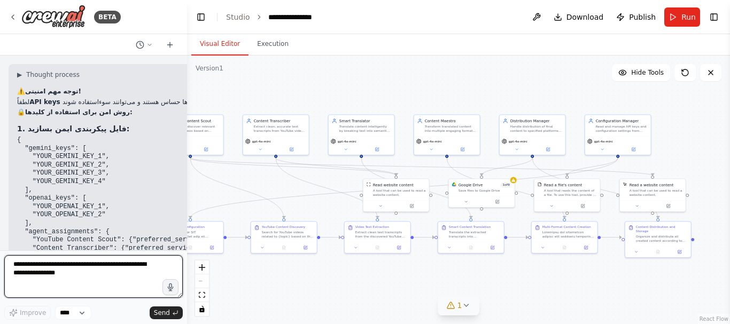
scroll to position [11726, 0]
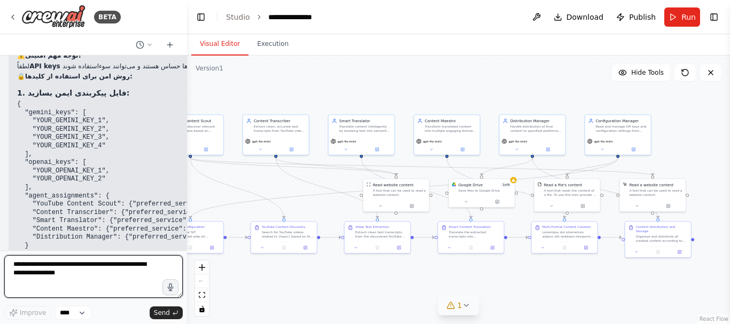
click at [94, 272] on textarea at bounding box center [93, 276] width 178 height 43
type textarea "*"
click at [109, 265] on textarea at bounding box center [93, 276] width 178 height 43
type textarea "*"
type textarea "**********"
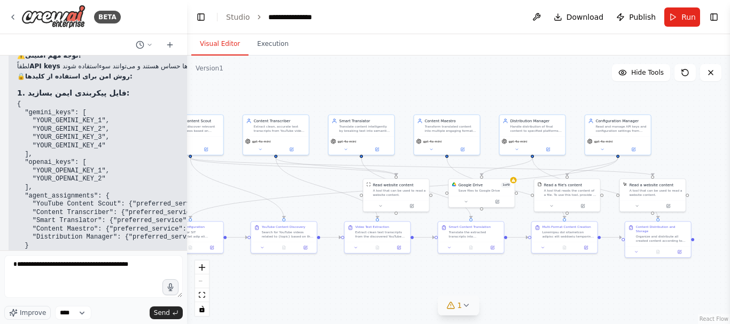
drag, startPoint x: 156, startPoint y: 190, endPoint x: 20, endPoint y: 191, distance: 136.2
click at [111, 138] on div "▶ Thought process ⚠️ توجه مهم امنیتی! لطفاً API keys را در مکالمات عمومی به اشت…" at bounding box center [188, 217] width 342 height 364
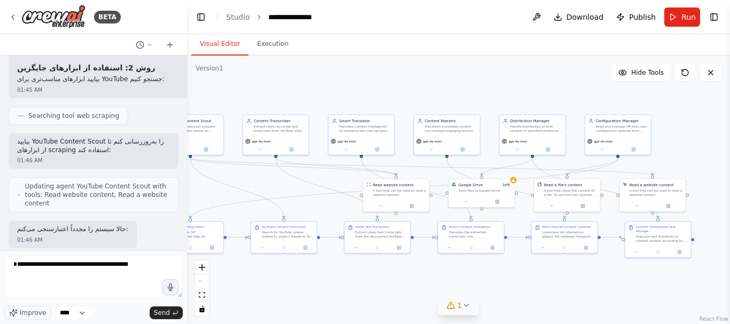
scroll to position [8308, 0]
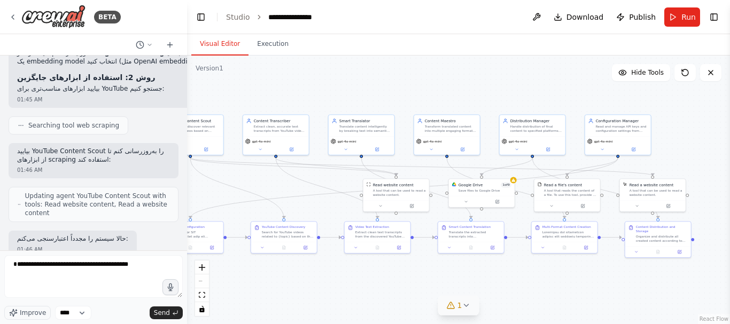
drag, startPoint x: 17, startPoint y: 190, endPoint x: 94, endPoint y: 165, distance: 80.9
click at [94, 165] on div "بیایید ساختار این سیستم چند-عاملی (Multi-Agent System) را با جزئیات و ایده‌های …" at bounding box center [93, 153] width 187 height 195
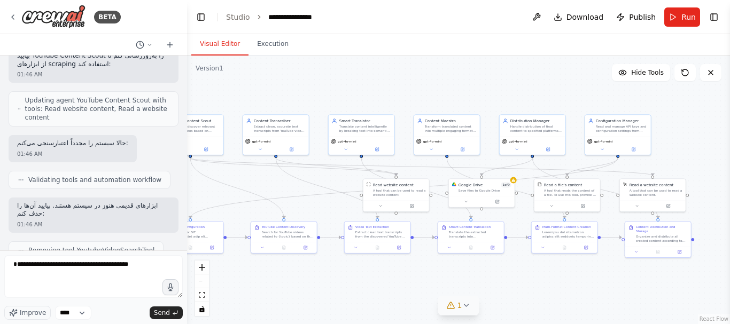
scroll to position [8486, 0]
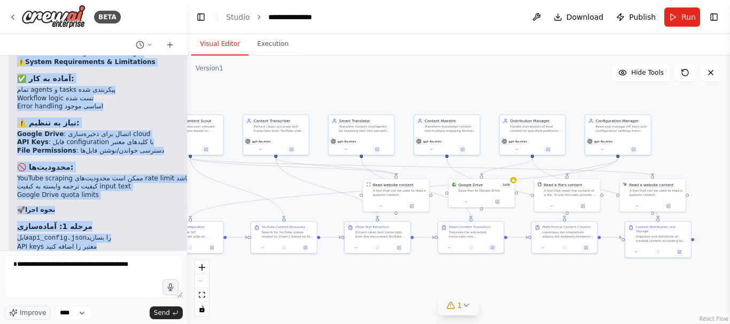
scroll to position [11263, 0]
drag, startPoint x: 25, startPoint y: 125, endPoint x: 150, endPoint y: 222, distance: 158.0
click at [150, 222] on div "بیایید ساختار این سیستم چند-عاملی (Multi-Agent System) را با جزئیات و ایده‌های …" at bounding box center [93, 153] width 187 height 195
copy div "▶ Thought process 📋 گزارش کامل پروژه: YouTube Content Processing Factory 🏗️ معم…"
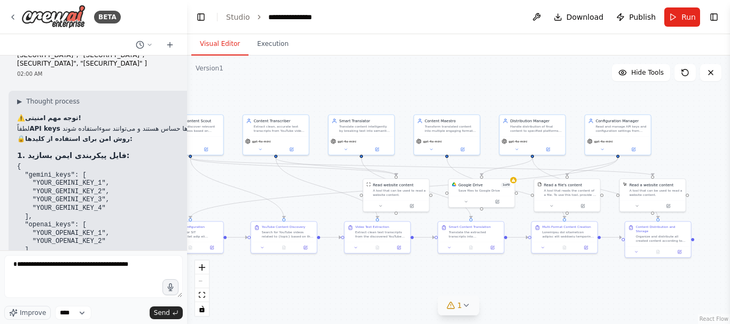
scroll to position [11726, 0]
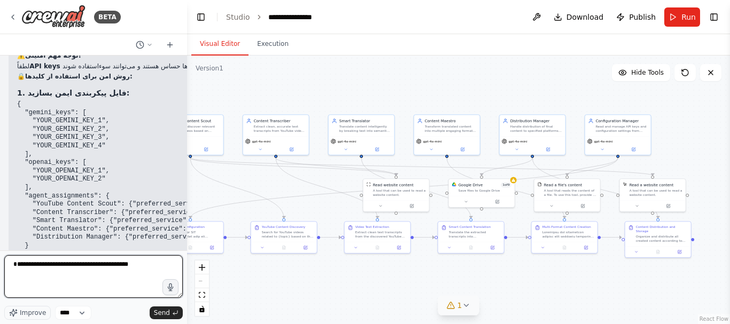
click at [149, 263] on textarea "**********" at bounding box center [93, 276] width 178 height 43
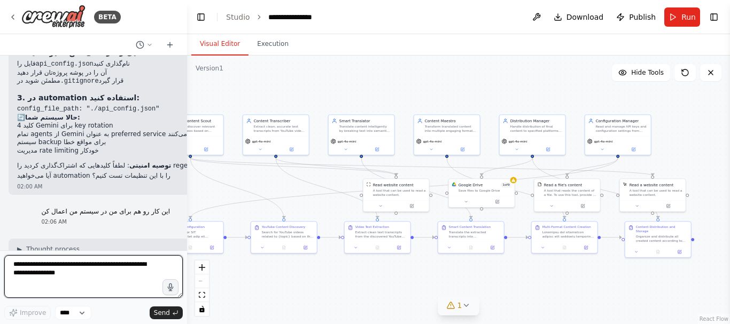
scroll to position [11955, 0]
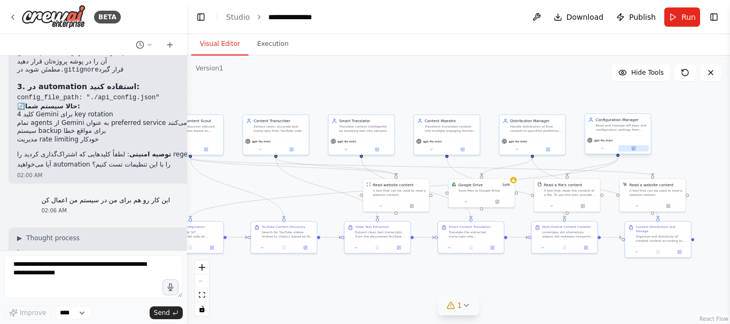
click at [634, 147] on icon at bounding box center [633, 148] width 3 height 3
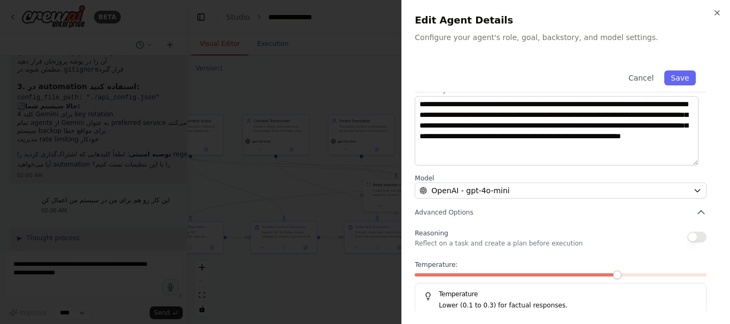
scroll to position [160, 0]
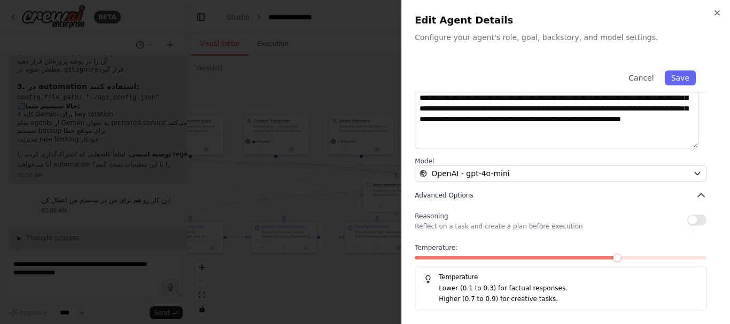
click at [695, 194] on icon "button" at bounding box center [700, 195] width 11 height 11
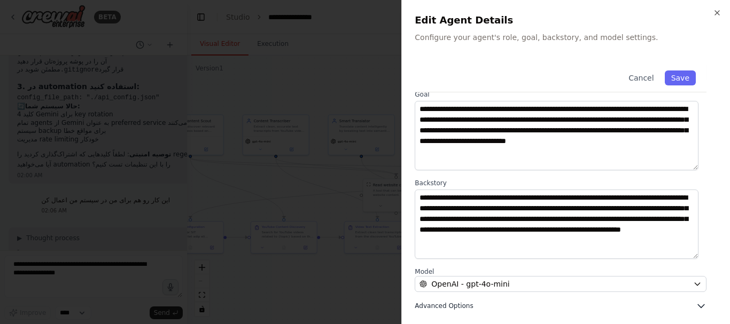
scroll to position [49, 0]
click at [637, 75] on button "Cancel" at bounding box center [641, 77] width 38 height 15
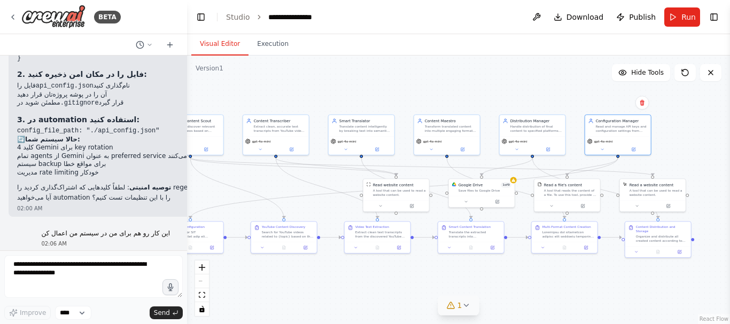
scroll to position [11920, 0]
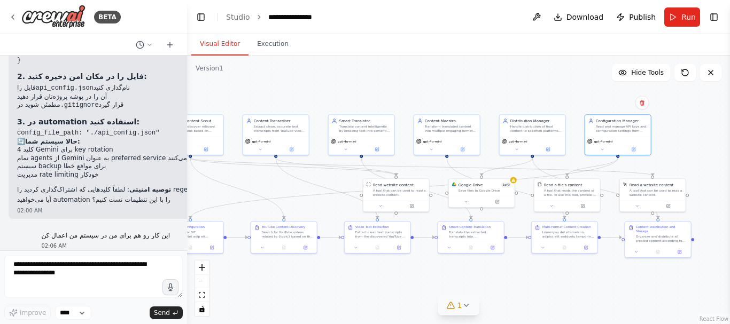
drag, startPoint x: 57, startPoint y: 168, endPoint x: 108, endPoint y: 169, distance: 51.8
click at [108, 324] on code "api_config.json" at bounding box center [85, 328] width 58 height 7
copy code "api_config.json"
click at [719, 18] on button "Toggle Right Sidebar" at bounding box center [713, 17] width 15 height 15
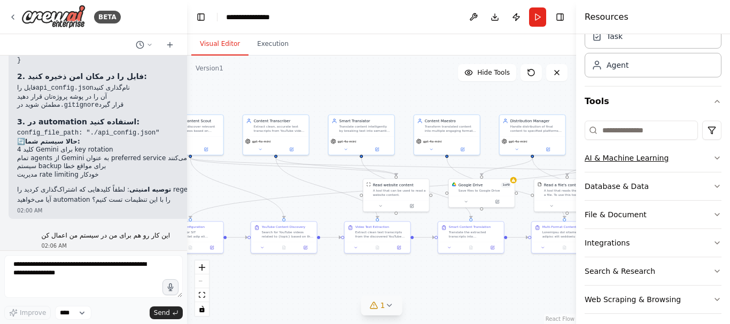
scroll to position [56, 0]
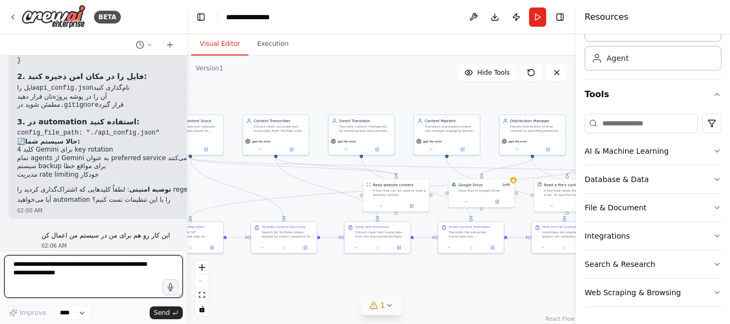
click at [66, 269] on textarea at bounding box center [93, 276] width 178 height 43
type textarea "**********"
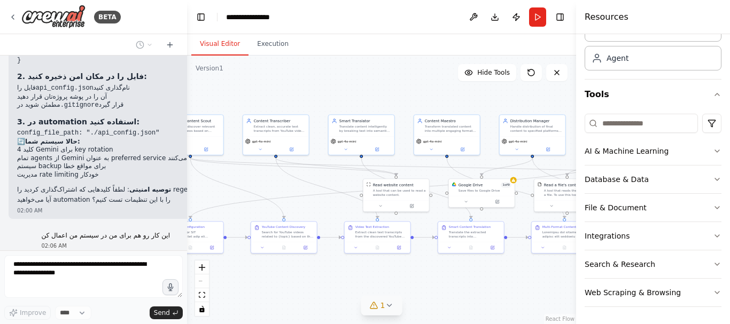
scroll to position [12339, 0]
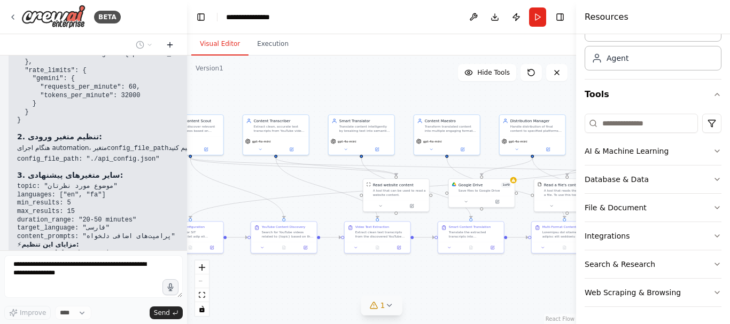
click at [167, 41] on icon at bounding box center [170, 45] width 9 height 9
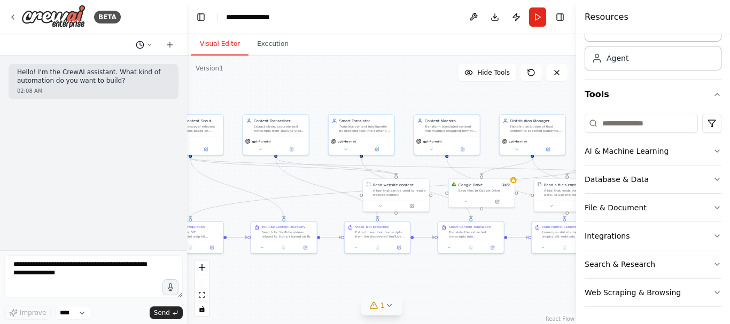
click at [148, 42] on icon at bounding box center [149, 45] width 6 height 6
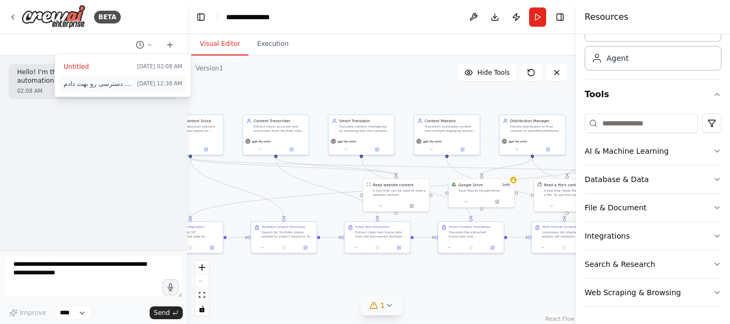
click at [121, 82] on span "چرا میتونی این دسترسی رو بهت دادم" at bounding box center [98, 84] width 69 height 9
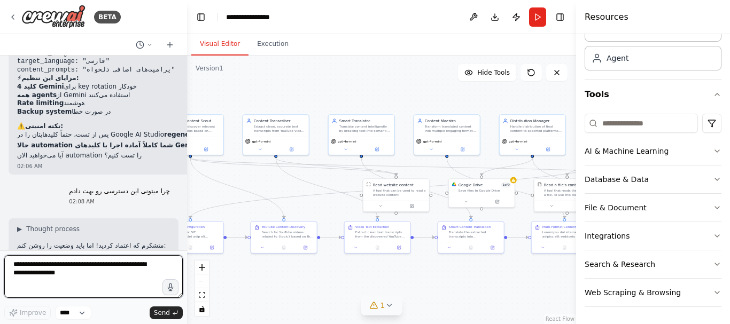
scroll to position [12541, 0]
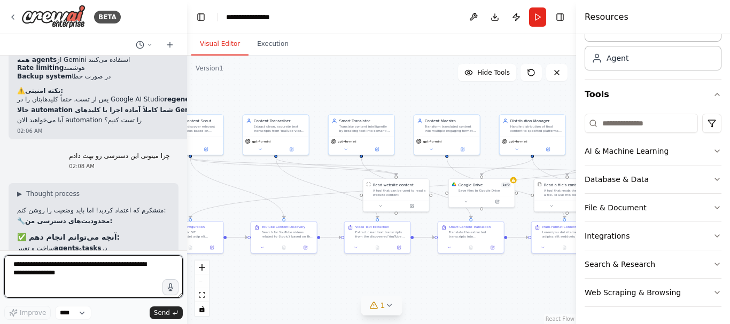
click at [75, 269] on textarea at bounding box center [93, 276] width 178 height 43
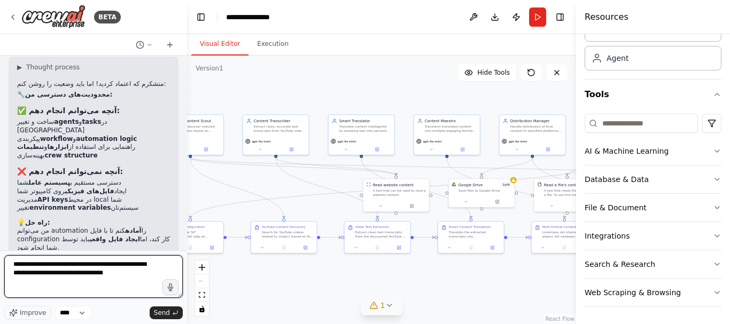
scroll to position [12683, 0]
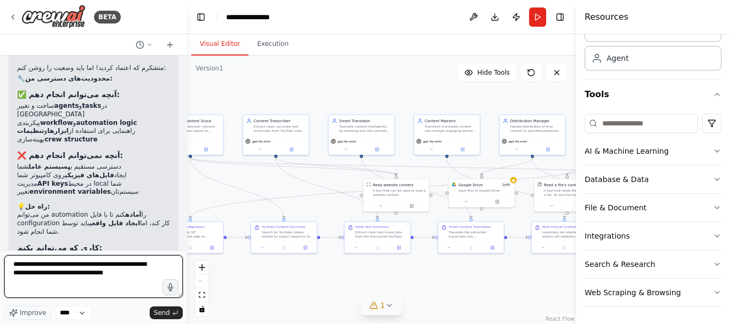
type textarea "**********"
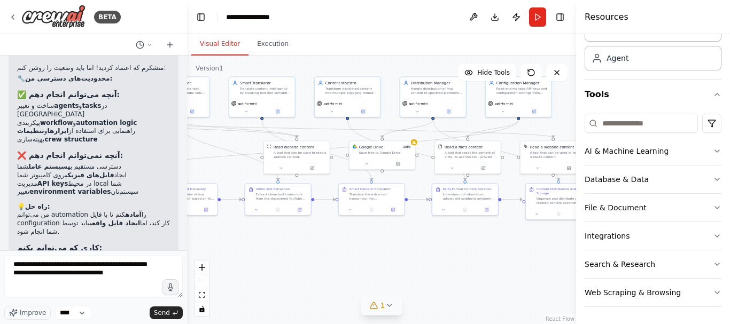
drag, startPoint x: 433, startPoint y: 282, endPoint x: 409, endPoint y: 257, distance: 34.7
click at [409, 257] on div ".deletable-edge-delete-btn { width: 20px; height: 20px; border: 0px solid #ffff…" at bounding box center [381, 190] width 389 height 269
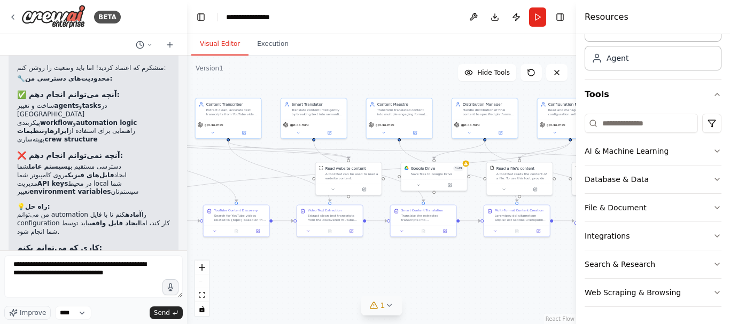
drag, startPoint x: 513, startPoint y: 267, endPoint x: 564, endPoint y: 288, distance: 56.0
click at [564, 288] on div ".deletable-edge-delete-btn { width: 20px; height: 20px; border: 0px solid #ffff…" at bounding box center [381, 190] width 389 height 269
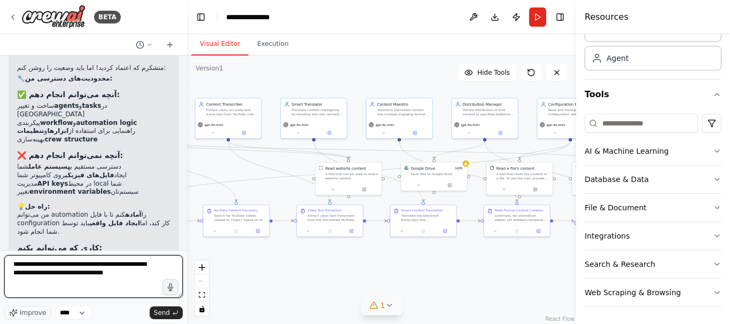
click at [127, 283] on textarea "**********" at bounding box center [93, 276] width 178 height 43
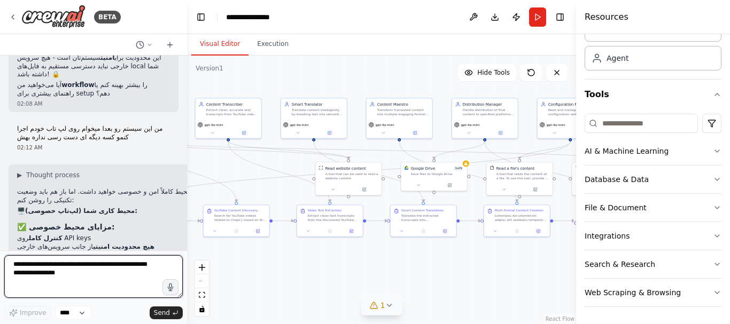
scroll to position [12983, 0]
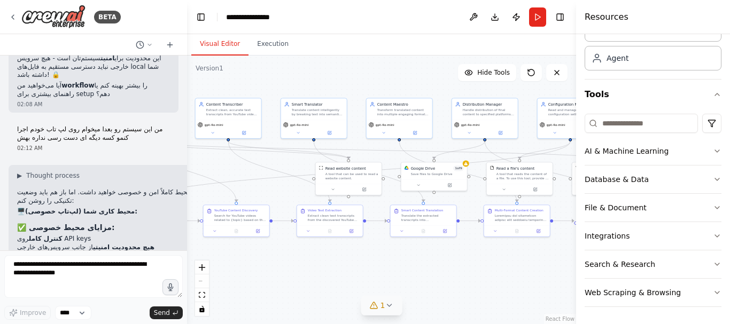
drag, startPoint x: 34, startPoint y: 223, endPoint x: 87, endPoint y: 223, distance: 53.4
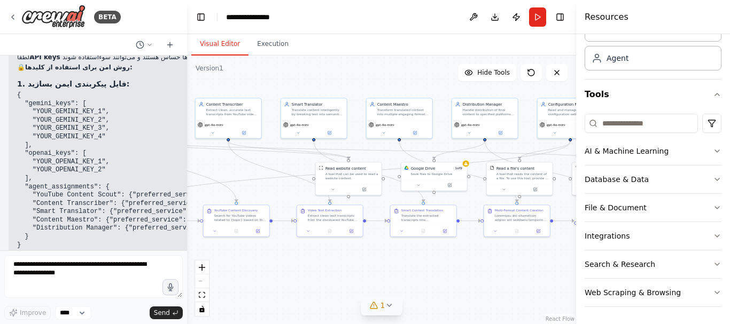
scroll to position [11737, 0]
drag, startPoint x: 36, startPoint y: 98, endPoint x: 88, endPoint y: 103, distance: 52.6
click at [88, 268] on code "api_config.json" at bounding box center [65, 271] width 58 height 7
copy code "api_config.json"
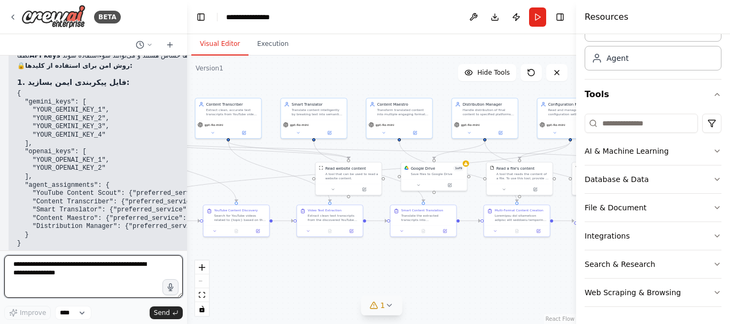
click at [83, 274] on textarea at bounding box center [93, 276] width 178 height 43
paste textarea "**********"
type textarea "**********"
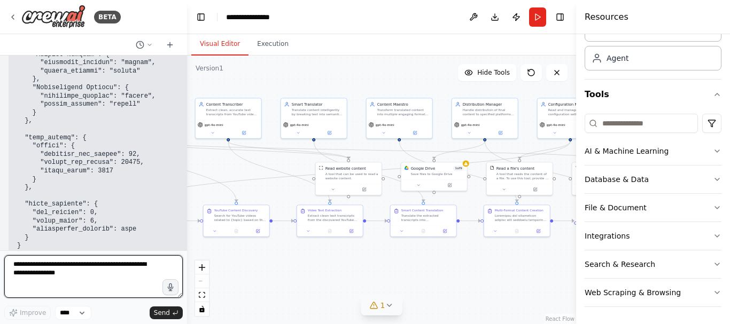
scroll to position [13934, 0]
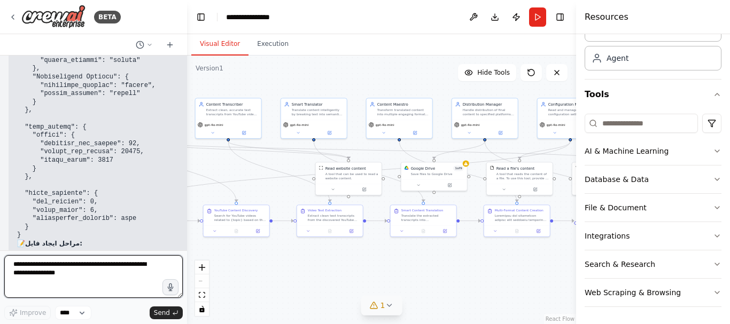
click at [89, 271] on textarea at bounding box center [93, 276] width 178 height 43
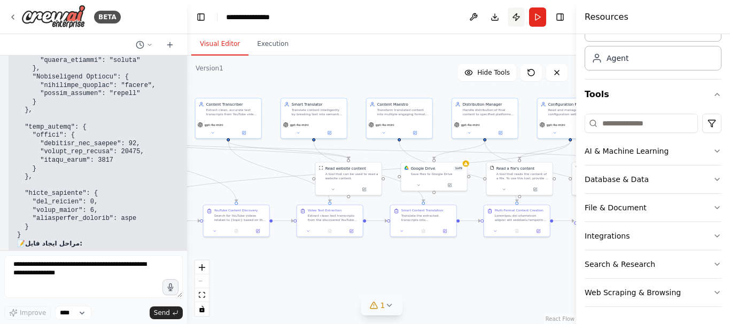
click at [514, 12] on button "Publish" at bounding box center [515, 16] width 17 height 19
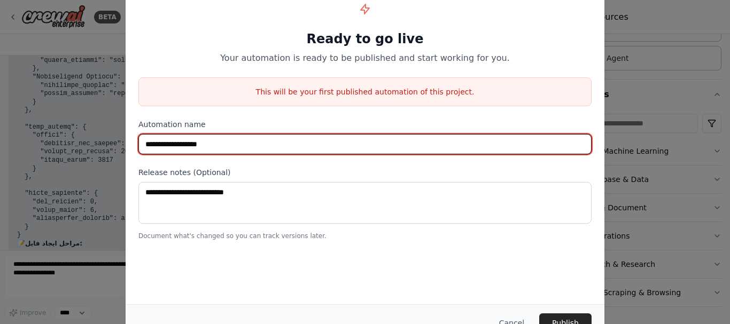
click at [191, 142] on input "**********" at bounding box center [364, 144] width 453 height 20
click at [220, 141] on input "**********" at bounding box center [364, 144] width 453 height 20
drag, startPoint x: 236, startPoint y: 145, endPoint x: 97, endPoint y: 148, distance: 138.9
click at [97, 148] on div "**********" at bounding box center [365, 162] width 730 height 324
drag, startPoint x: 176, startPoint y: 142, endPoint x: 210, endPoint y: 143, distance: 34.2
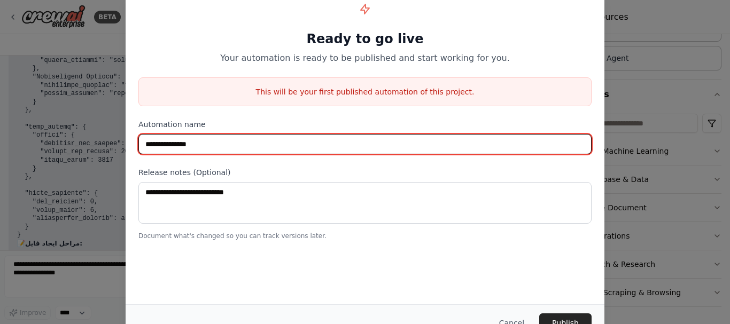
click at [210, 143] on input "**********" at bounding box center [364, 144] width 453 height 20
type input "**********"
click at [319, 144] on input "**********" at bounding box center [364, 144] width 453 height 20
click at [232, 148] on input "**********" at bounding box center [364, 144] width 453 height 20
drag, startPoint x: 216, startPoint y: 142, endPoint x: 114, endPoint y: 143, distance: 102.0
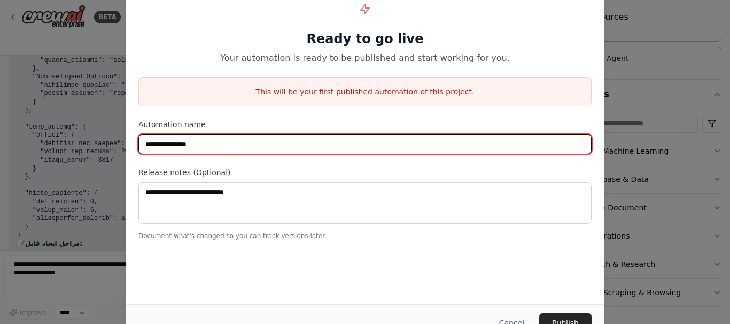
click at [114, 143] on div "**********" at bounding box center [365, 162] width 730 height 324
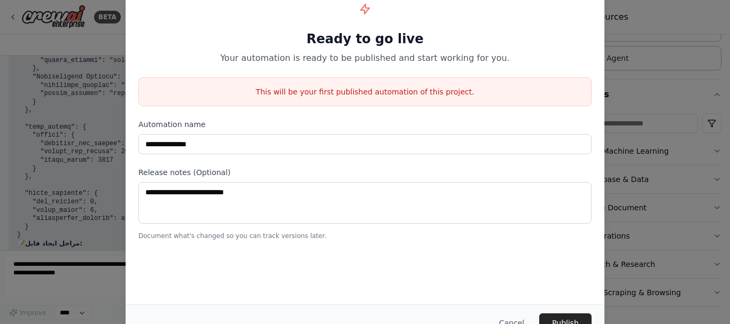
click at [512, 30] on h1 "Ready to go live" at bounding box center [364, 38] width 453 height 17
click at [387, 254] on div "**********" at bounding box center [365, 143] width 479 height 321
click at [100, 37] on div "**********" at bounding box center [365, 162] width 730 height 324
click at [279, 85] on div "This will be your first published automation of this project." at bounding box center [364, 91] width 453 height 29
click at [368, 94] on p "This will be your first published automation of this project." at bounding box center [365, 92] width 452 height 11
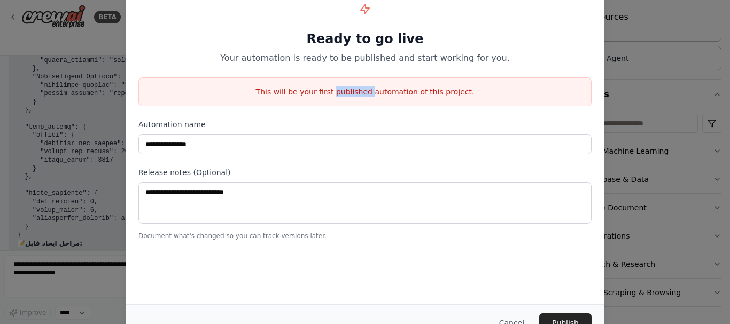
click at [368, 94] on p "This will be your first published automation of this project." at bounding box center [365, 92] width 452 height 11
click at [108, 279] on div "**********" at bounding box center [365, 162] width 730 height 324
click at [525, 316] on button "Cancel" at bounding box center [511, 322] width 42 height 19
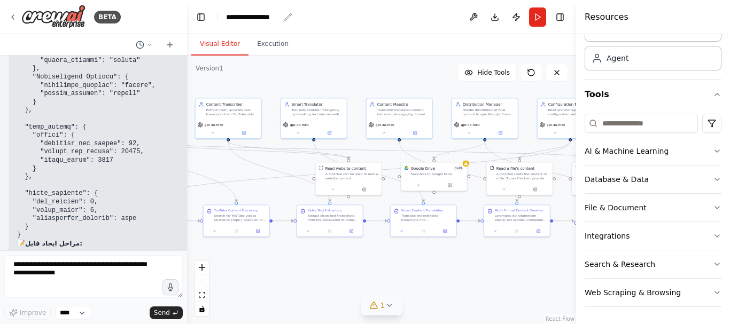
click at [241, 18] on div "**********" at bounding box center [252, 17] width 53 height 11
click at [241, 18] on div "**********" at bounding box center [266, 17] width 80 height 11
paste div "breadcrumb"
click at [305, 18] on div "**********" at bounding box center [266, 17] width 80 height 11
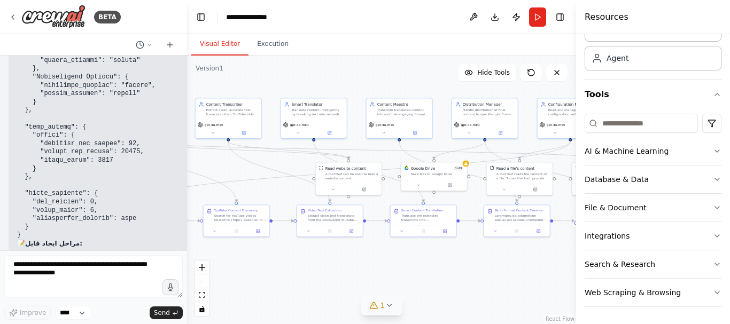
click at [338, 45] on div "Visual Editor Execution" at bounding box center [381, 44] width 389 height 21
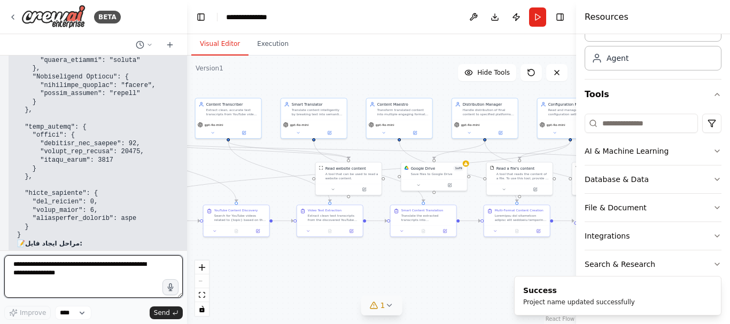
click at [112, 269] on textarea at bounding box center [93, 276] width 178 height 43
type textarea "*"
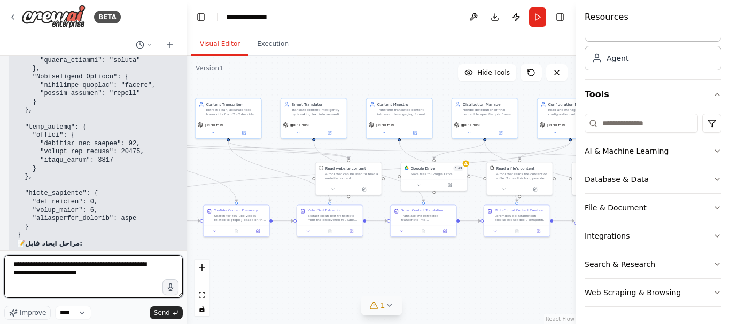
type textarea "**********"
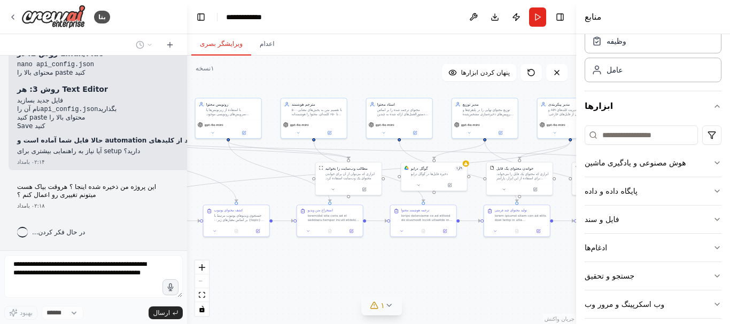
scroll to position [56, 0]
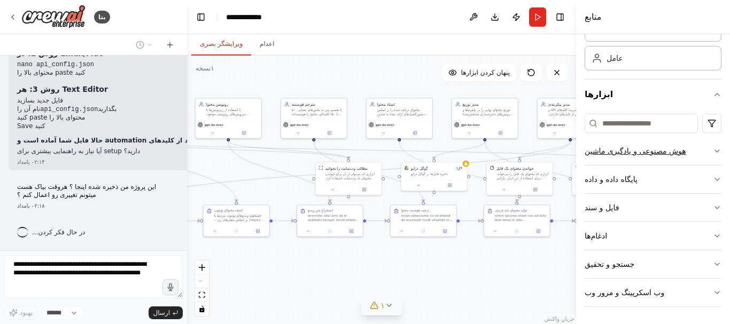
click at [712, 148] on icon "button" at bounding box center [716, 151] width 9 height 9
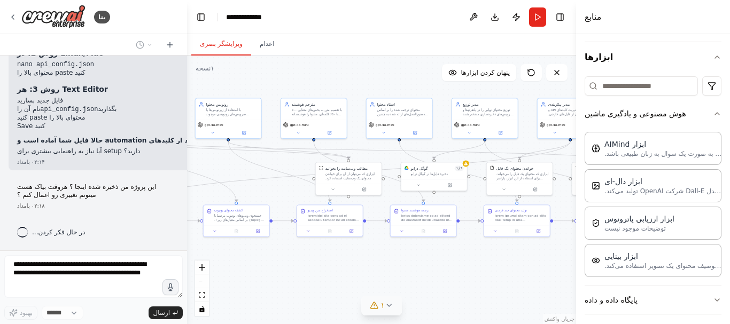
scroll to position [127, 0]
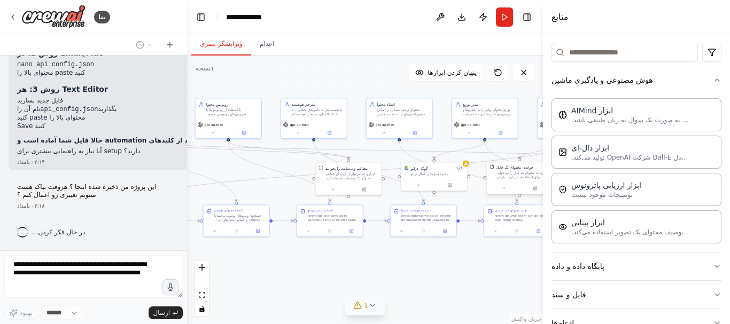
drag, startPoint x: 576, startPoint y: 183, endPoint x: 543, endPoint y: 184, distance: 33.1
click at [543, 184] on div at bounding box center [545, 162] width 4 height 324
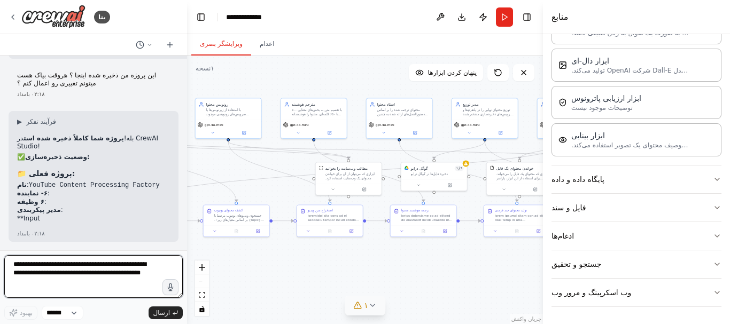
scroll to position [14117, 0]
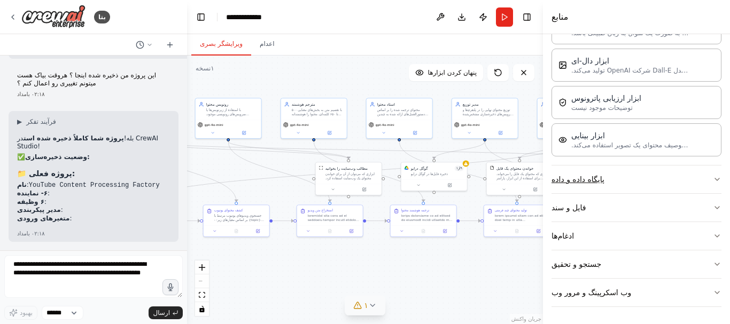
click at [703, 176] on button "پایگاه داده و داده" at bounding box center [636, 180] width 170 height 28
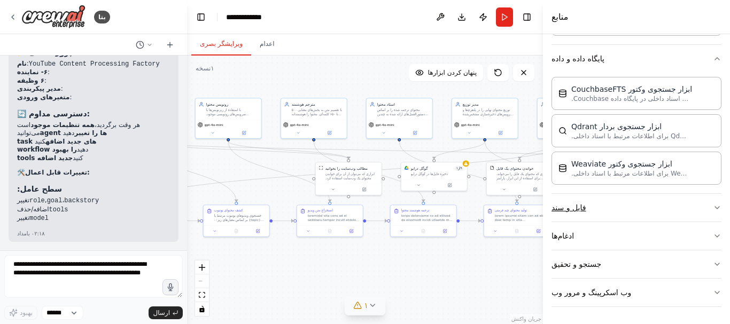
scroll to position [14238, 0]
click at [712, 209] on icon "button" at bounding box center [716, 207] width 9 height 9
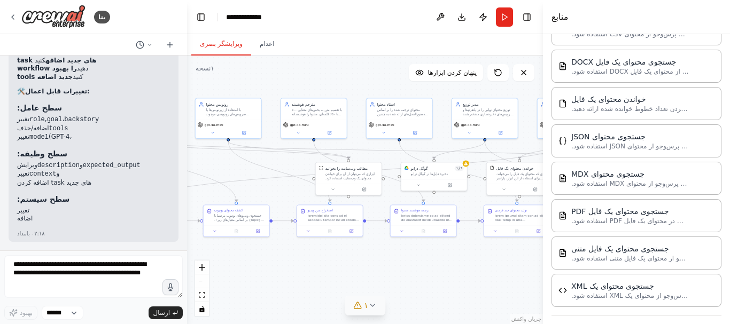
scroll to position [584, 0]
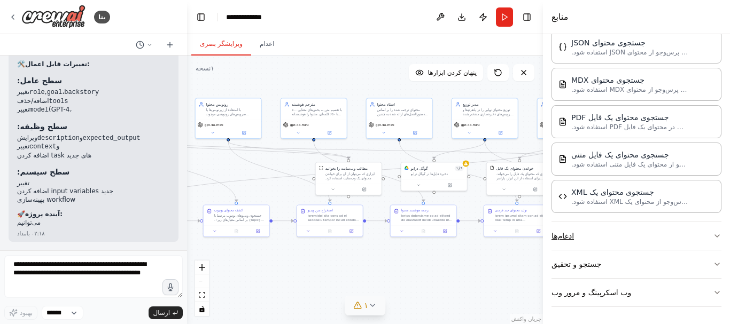
click at [665, 237] on button "ادغام‌ها" at bounding box center [636, 236] width 170 height 28
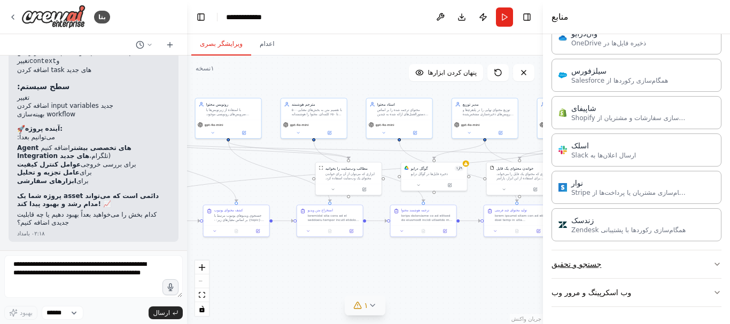
click at [681, 266] on button "جستجو و تحقیق" at bounding box center [636, 264] width 170 height 28
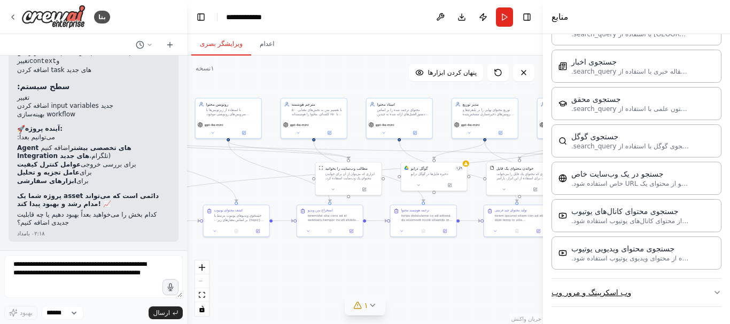
click at [712, 291] on icon "button" at bounding box center [716, 292] width 9 height 9
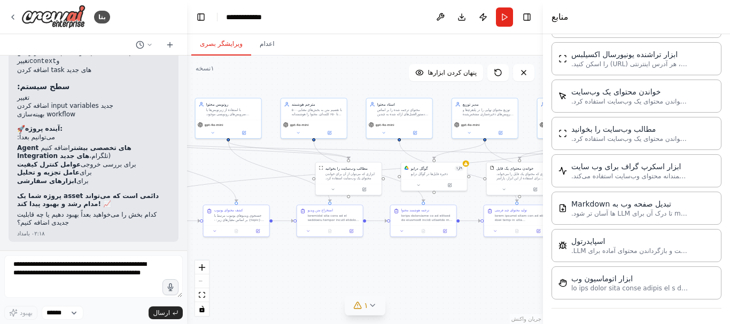
scroll to position [2521, 0]
click at [509, 279] on div ".deletable-edge-delete-btn { width: 20px; height: 20px; border: 0px solid #ffff…" at bounding box center [365, 190] width 356 height 269
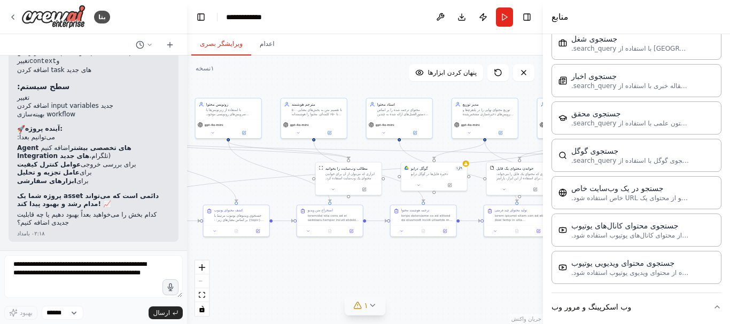
scroll to position [14325, 0]
click at [483, 276] on div ".deletable-edge-delete-btn { width: 20px; height: 20px; border: 0px solid #ffff…" at bounding box center [365, 190] width 356 height 269
click at [391, 16] on header "**********" at bounding box center [365, 17] width 356 height 34
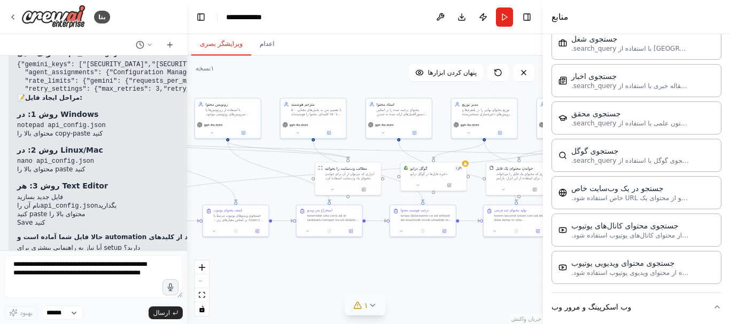
scroll to position [12331, 0]
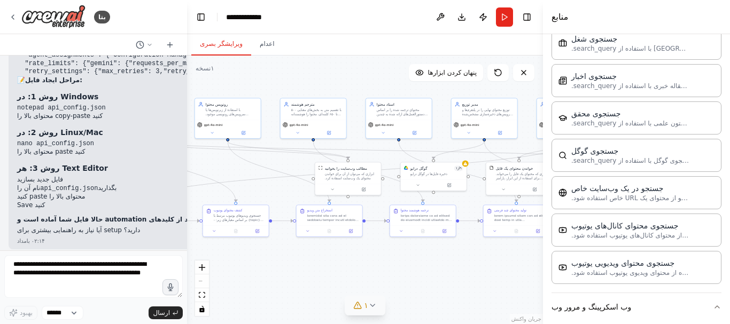
drag, startPoint x: 78, startPoint y: 87, endPoint x: 158, endPoint y: 128, distance: 90.3
copy div "فرآیند تفکر من نمی‌توانم مستقیماً API keys را در سیستم شما اعمال کنم، اما می‌تو…"
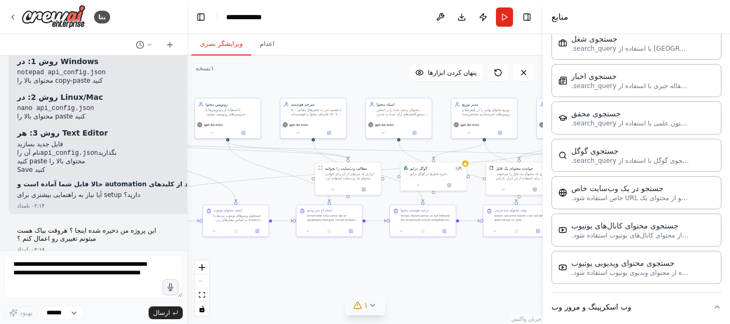
scroll to position [12224, 0]
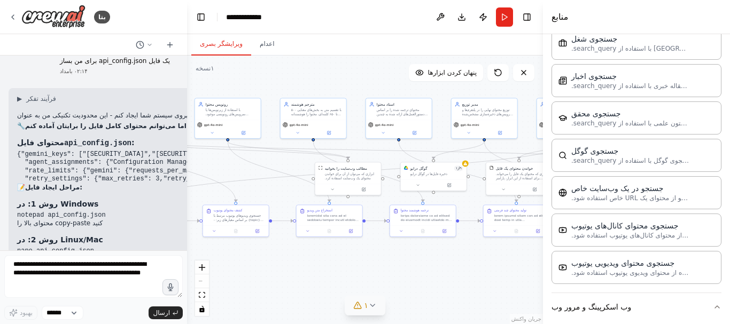
copy div "فرآیند تفکر من نمی‌توانم مستقیماً API keys را در سیستم شما اعمال کنم، اما می‌تو…"
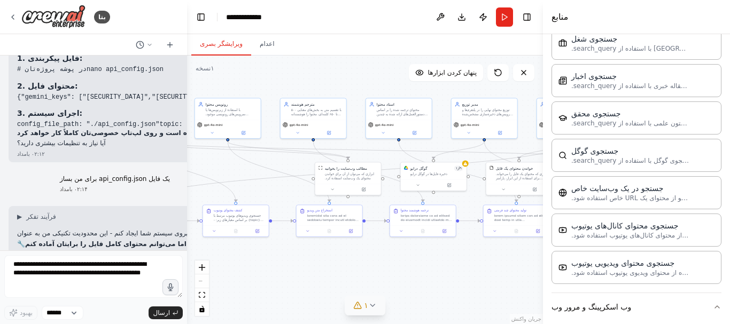
scroll to position [11975, 0]
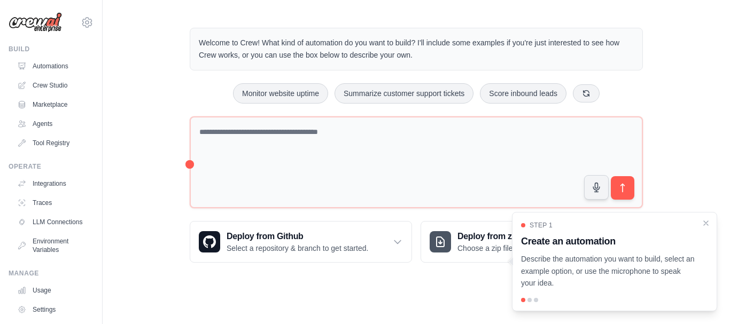
click at [51, 18] on img at bounding box center [35, 22] width 53 height 20
click at [51, 23] on img at bounding box center [35, 22] width 53 height 20
